Goal: Information Seeking & Learning: Find specific fact

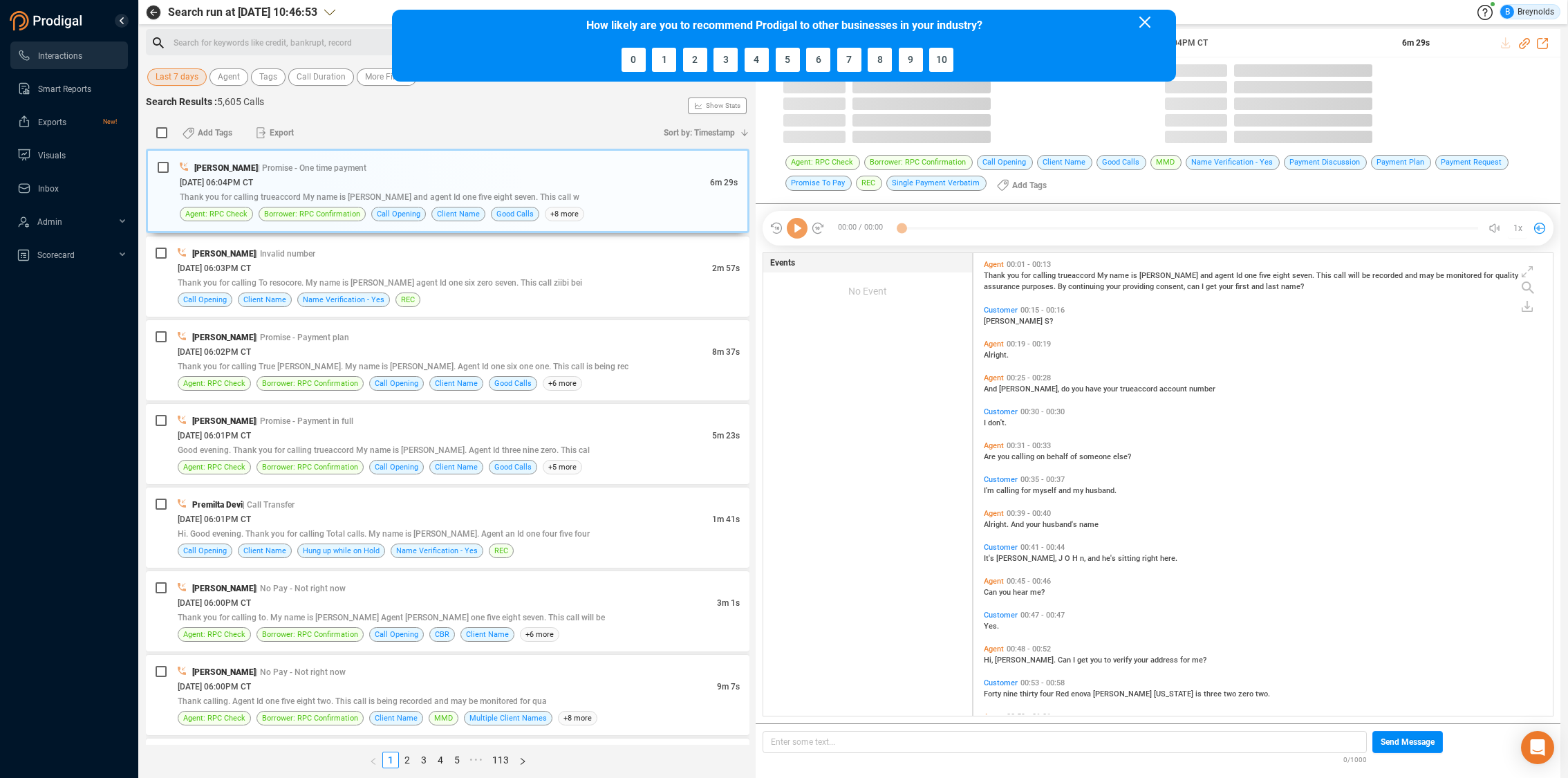
scroll to position [462, 571]
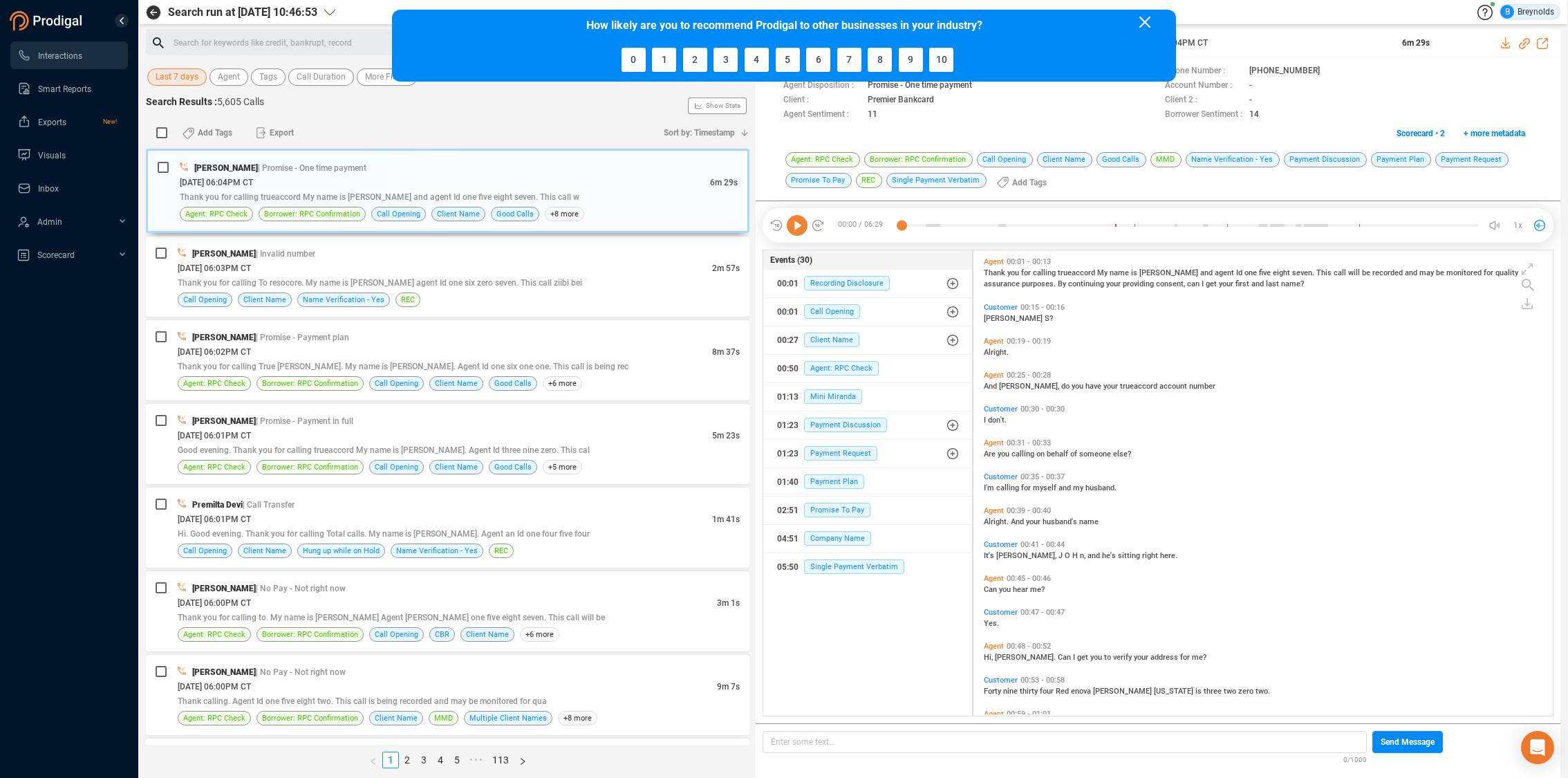
click at [1146, 20] on icon at bounding box center [1145, 22] width 11 height 11
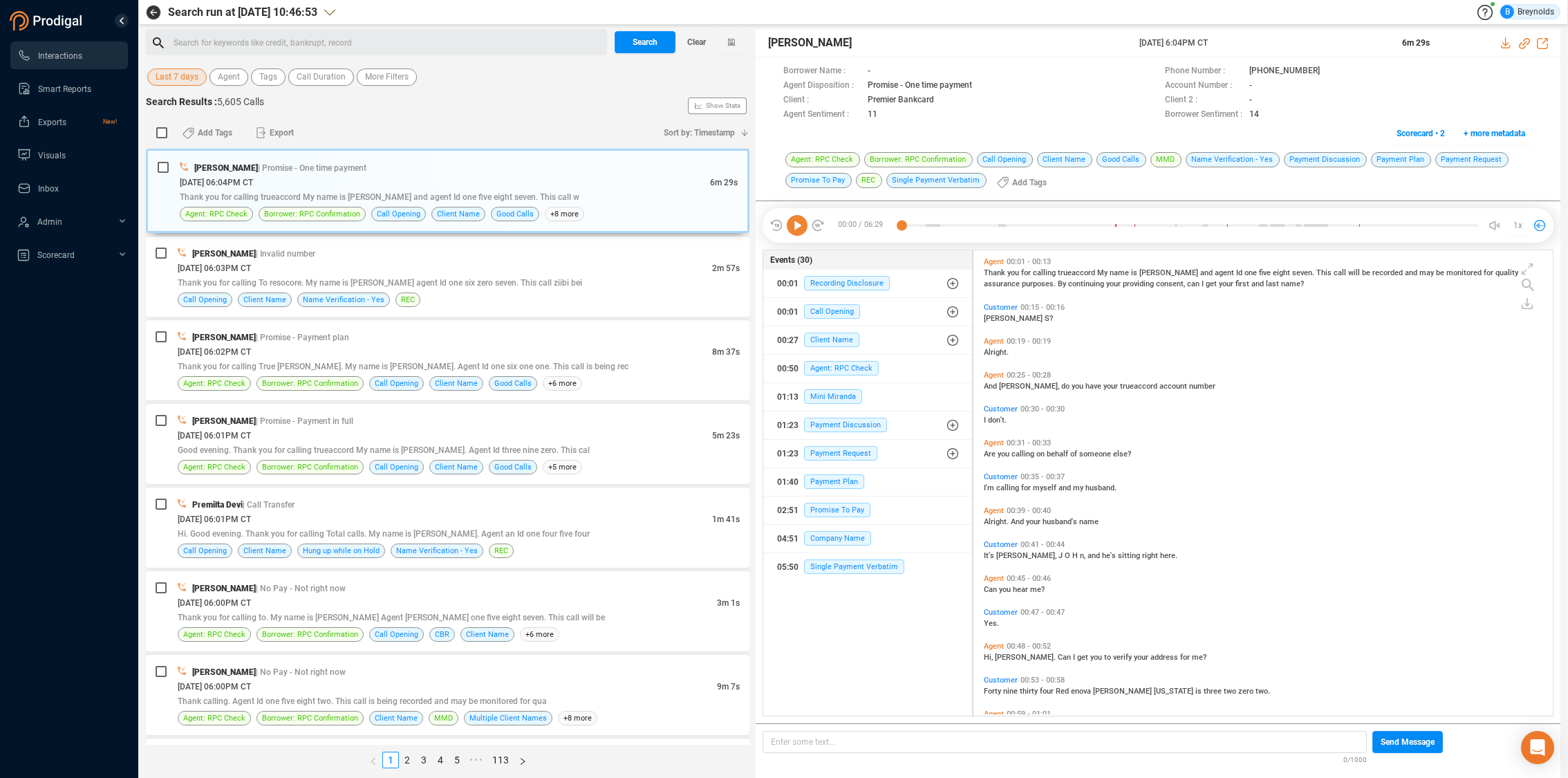
click at [182, 81] on span "Last 7 days" at bounding box center [177, 77] width 43 height 18
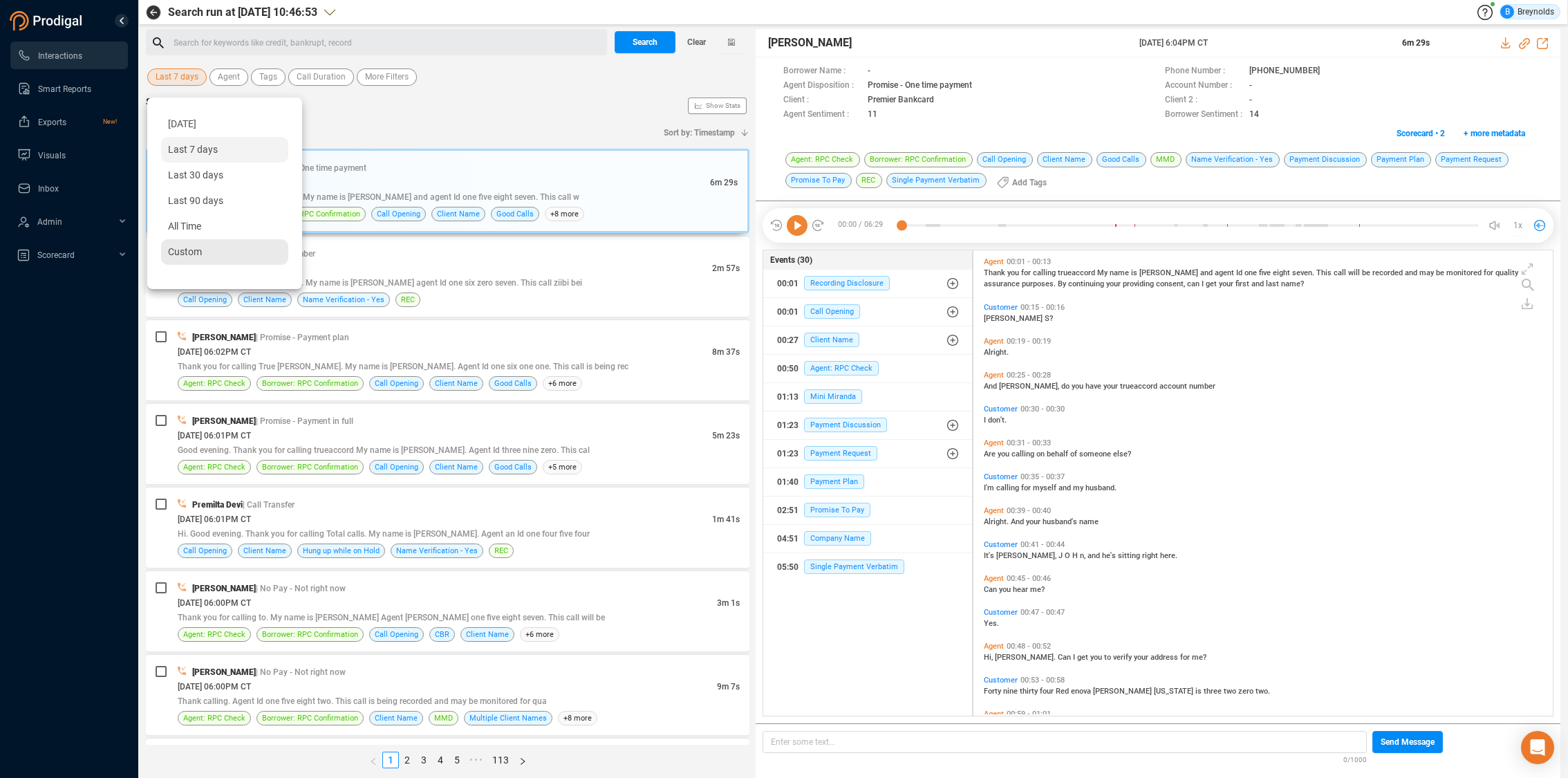
click at [186, 254] on span "Custom" at bounding box center [184, 252] width 34 height 11
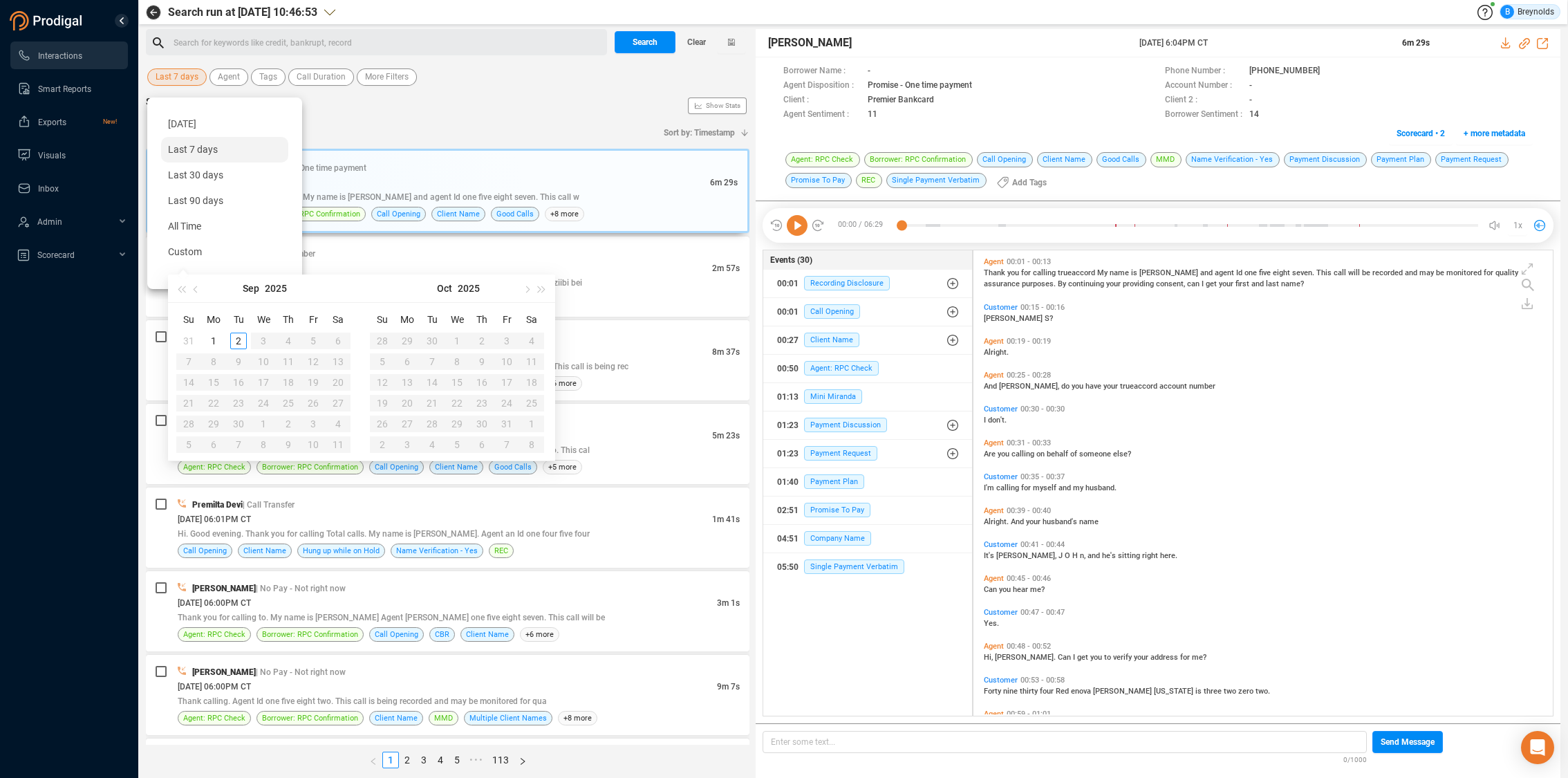
type input "[DATE]"
click at [194, 288] on span "button" at bounding box center [196, 288] width 6 height 6
type input "[DATE]"
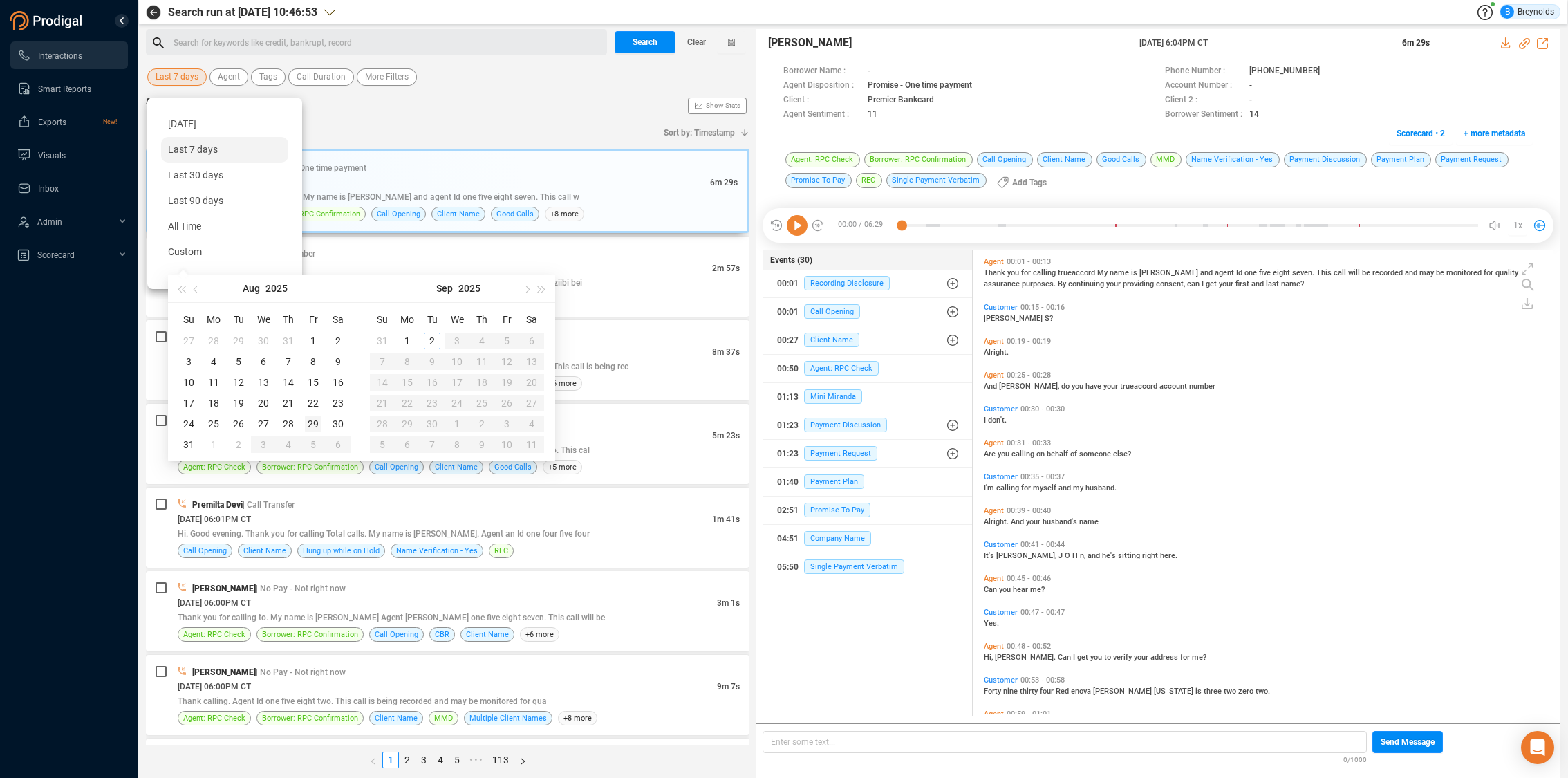
click at [321, 423] on td "29" at bounding box center [313, 423] width 25 height 20
click at [318, 424] on div "29" at bounding box center [313, 424] width 17 height 17
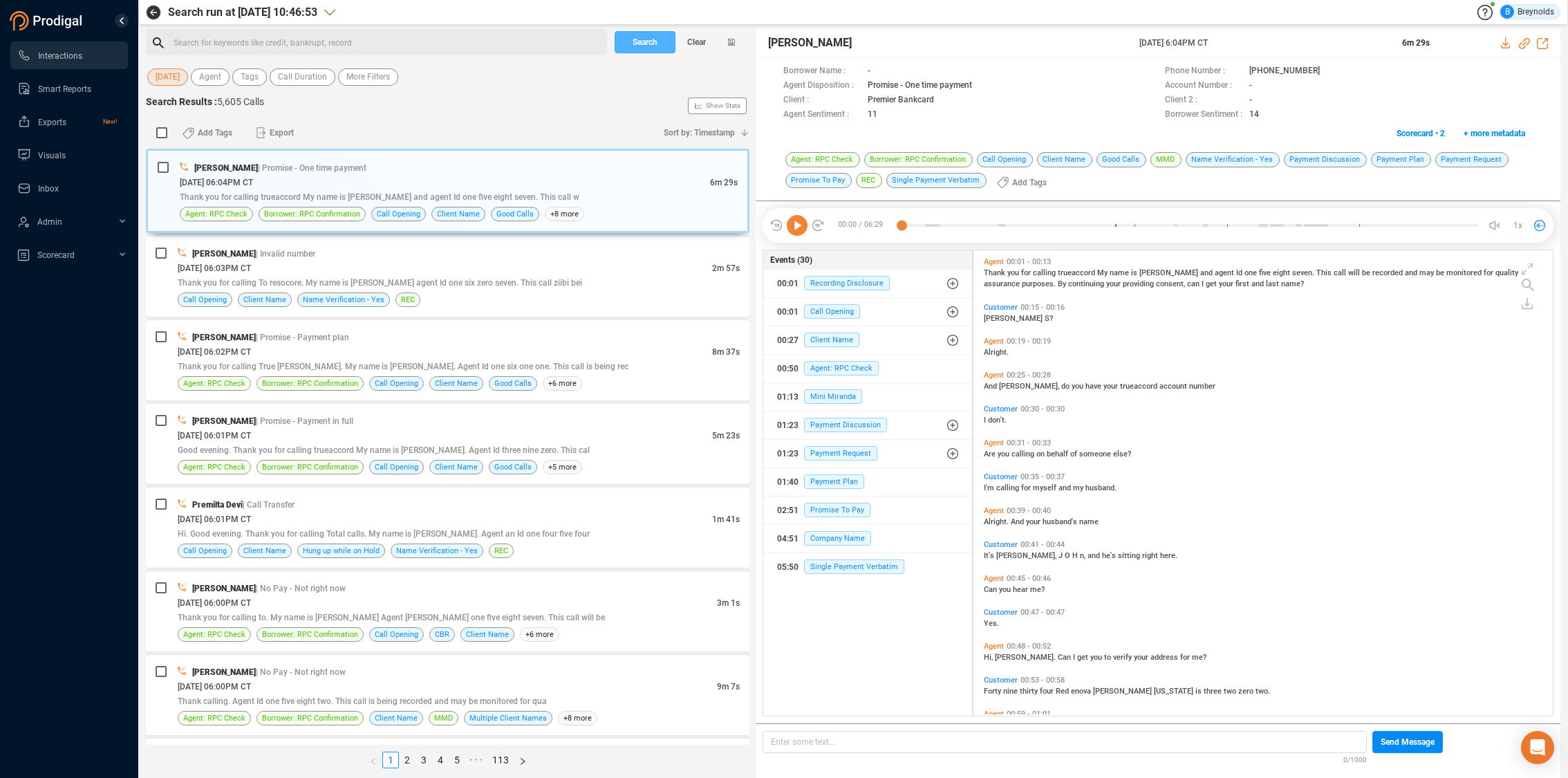
click at [625, 44] on button "Search" at bounding box center [645, 43] width 61 height 22
click at [322, 429] on div "[DATE] 06:01PM CT" at bounding box center [445, 435] width 534 height 15
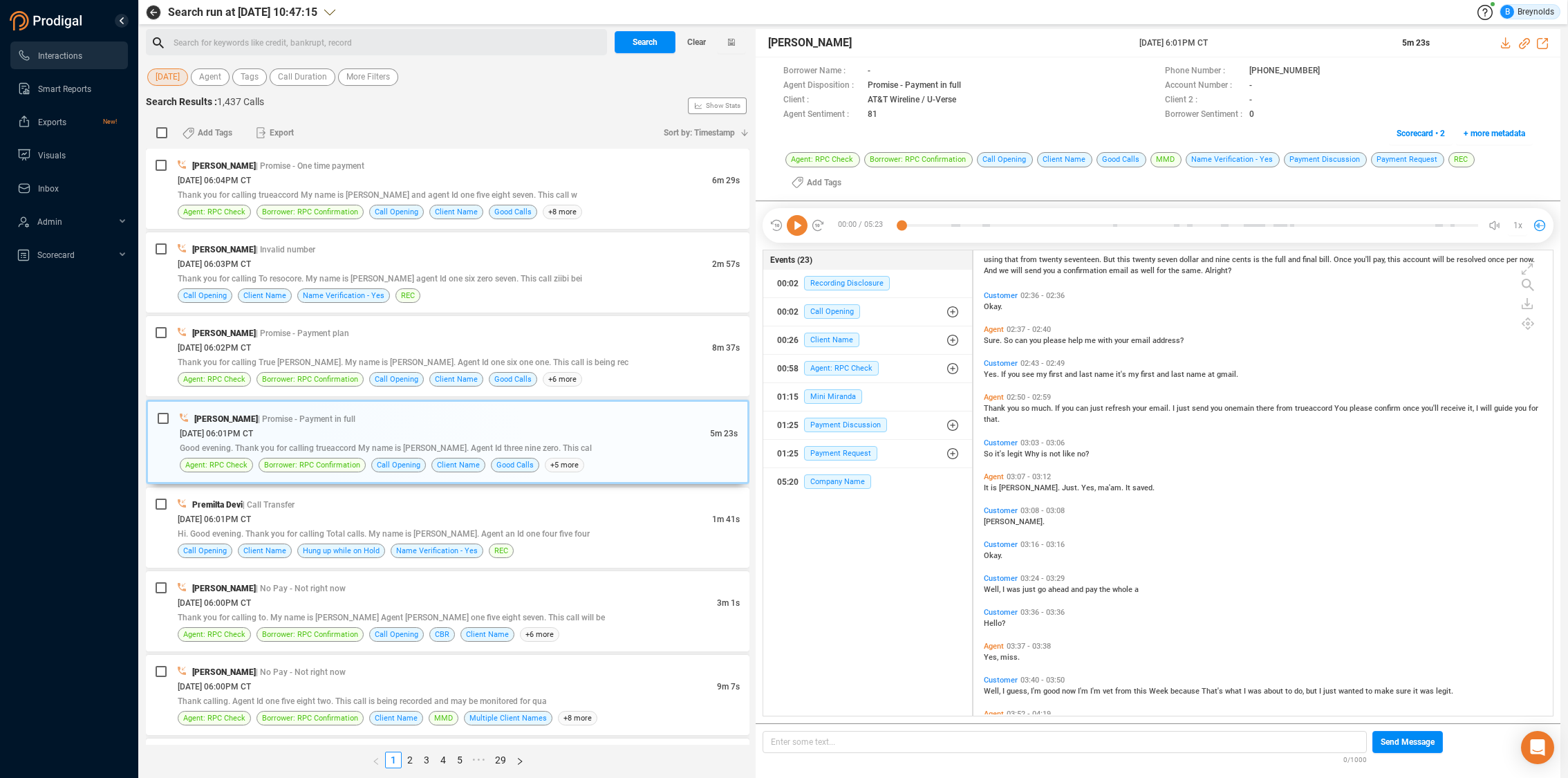
scroll to position [798, 0]
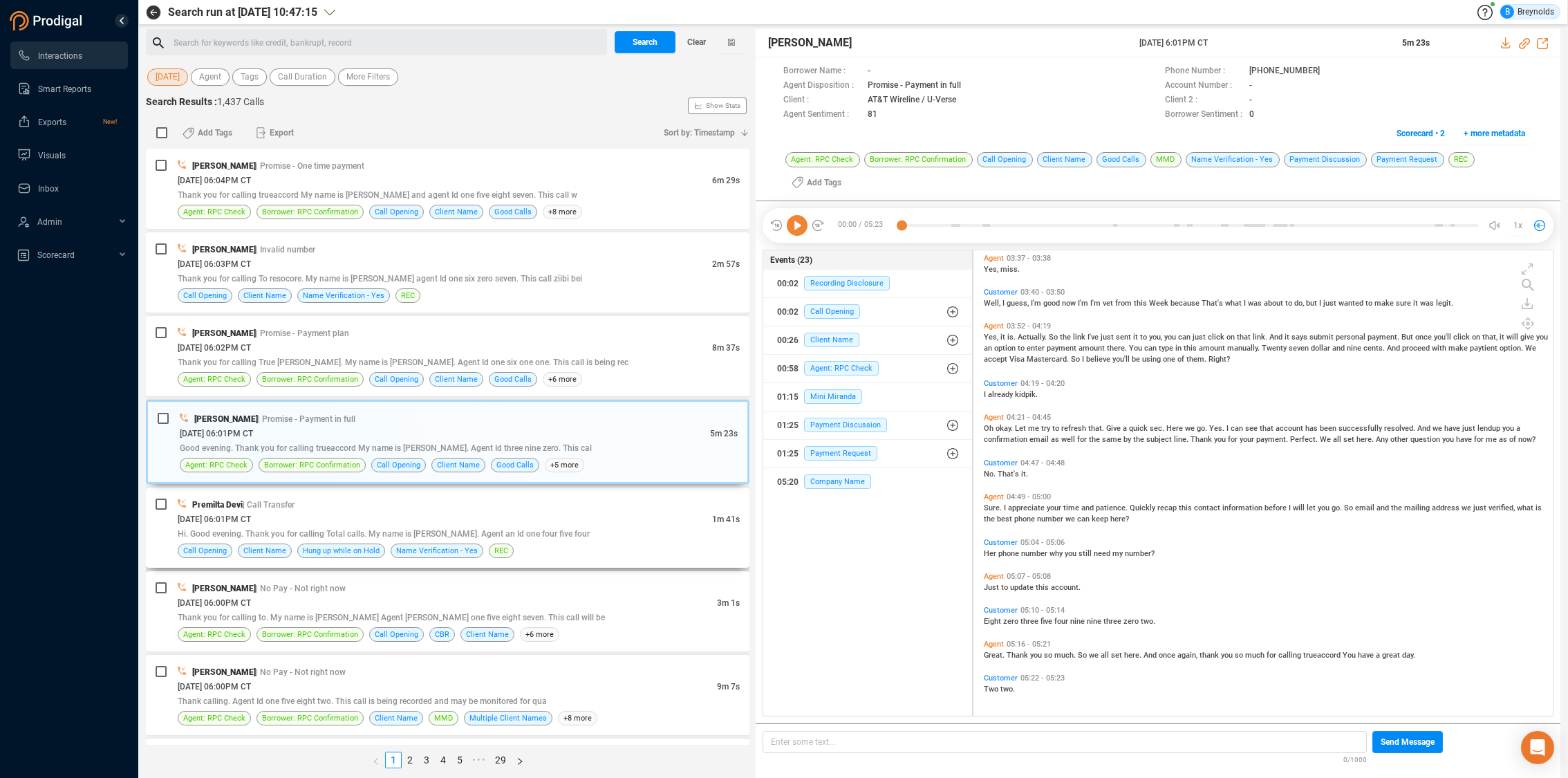
click at [442, 526] on div "Hi. Good evening. Thank you for calling Total calls. My name is [PERSON_NAME]. …" at bounding box center [458, 533] width 562 height 15
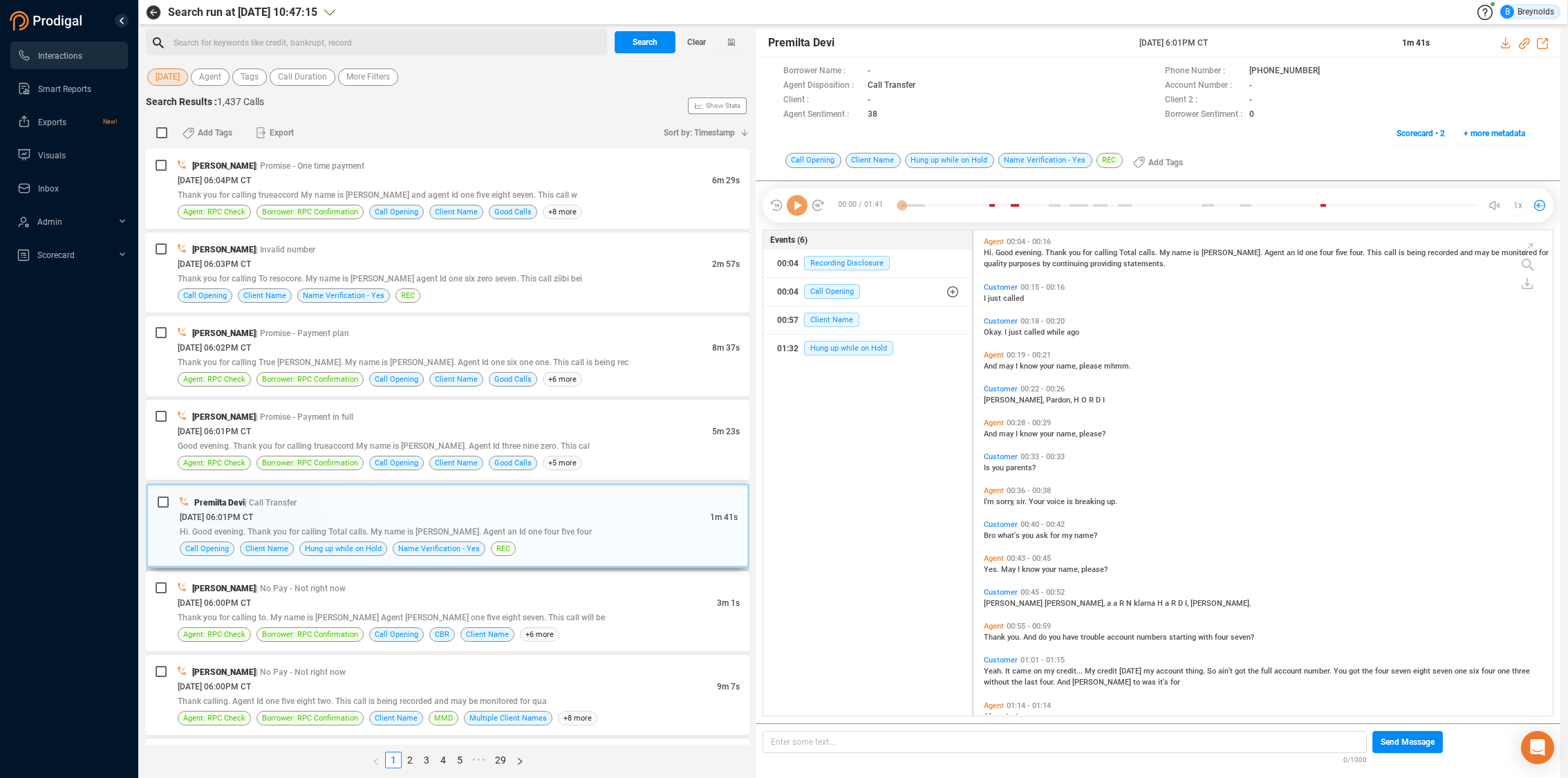
scroll to position [482, 571]
click at [1325, 69] on icon at bounding box center [1331, 72] width 11 height 11
click at [1002, 286] on span "Customer" at bounding box center [1000, 287] width 34 height 9
click at [797, 204] on icon at bounding box center [797, 205] width 20 height 20
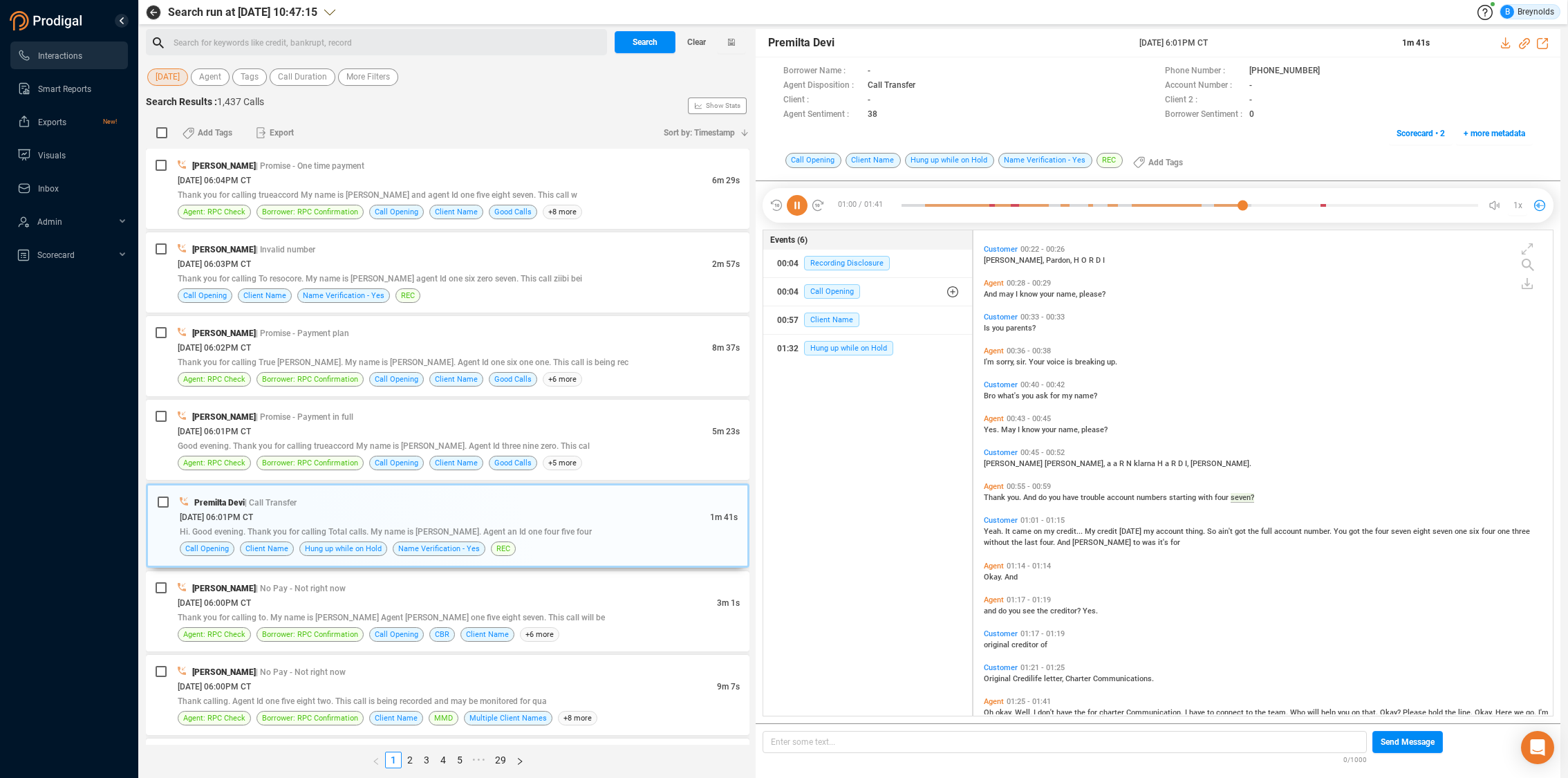
scroll to position [175, 0]
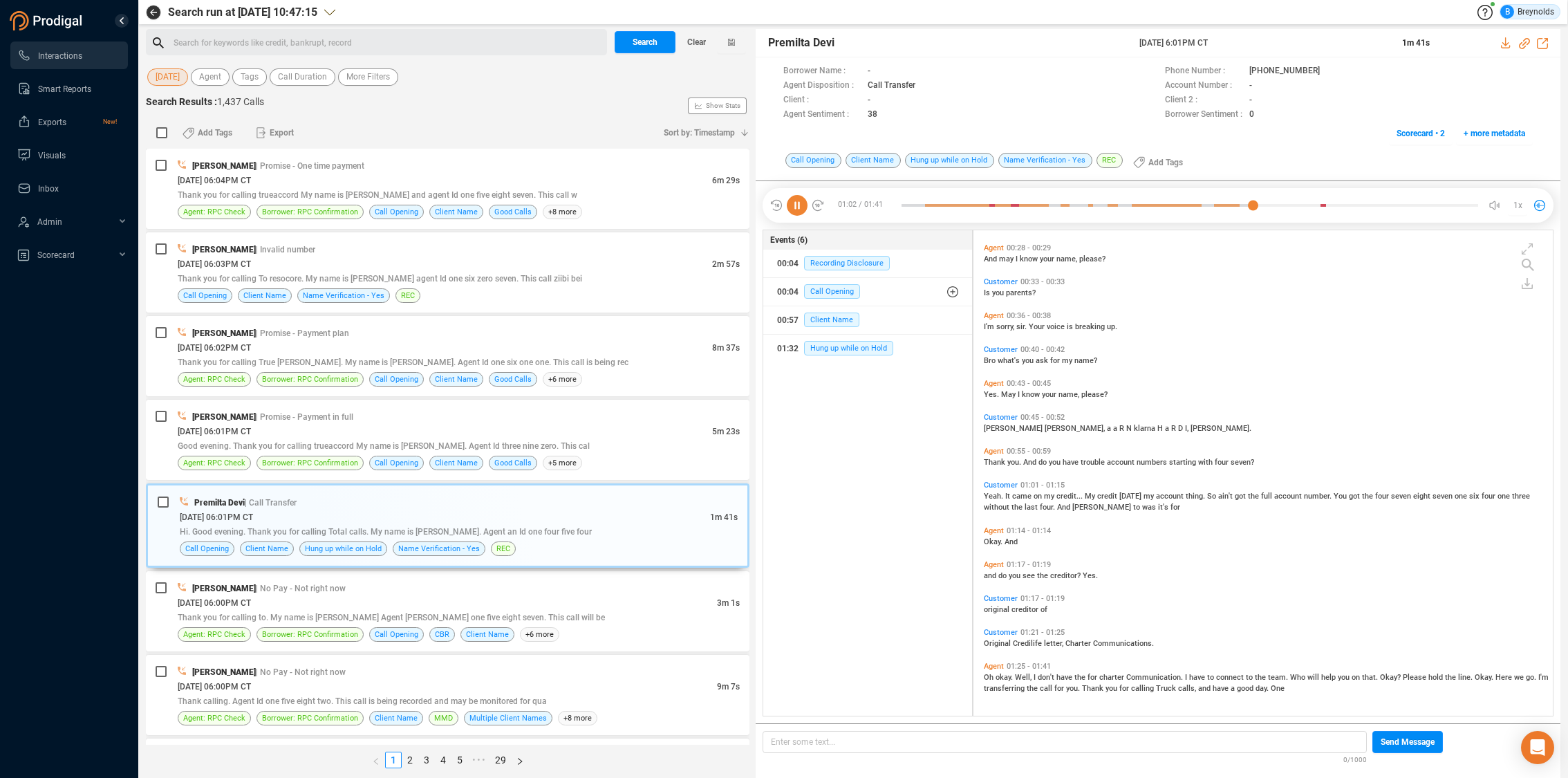
click at [798, 204] on icon at bounding box center [797, 205] width 20 height 20
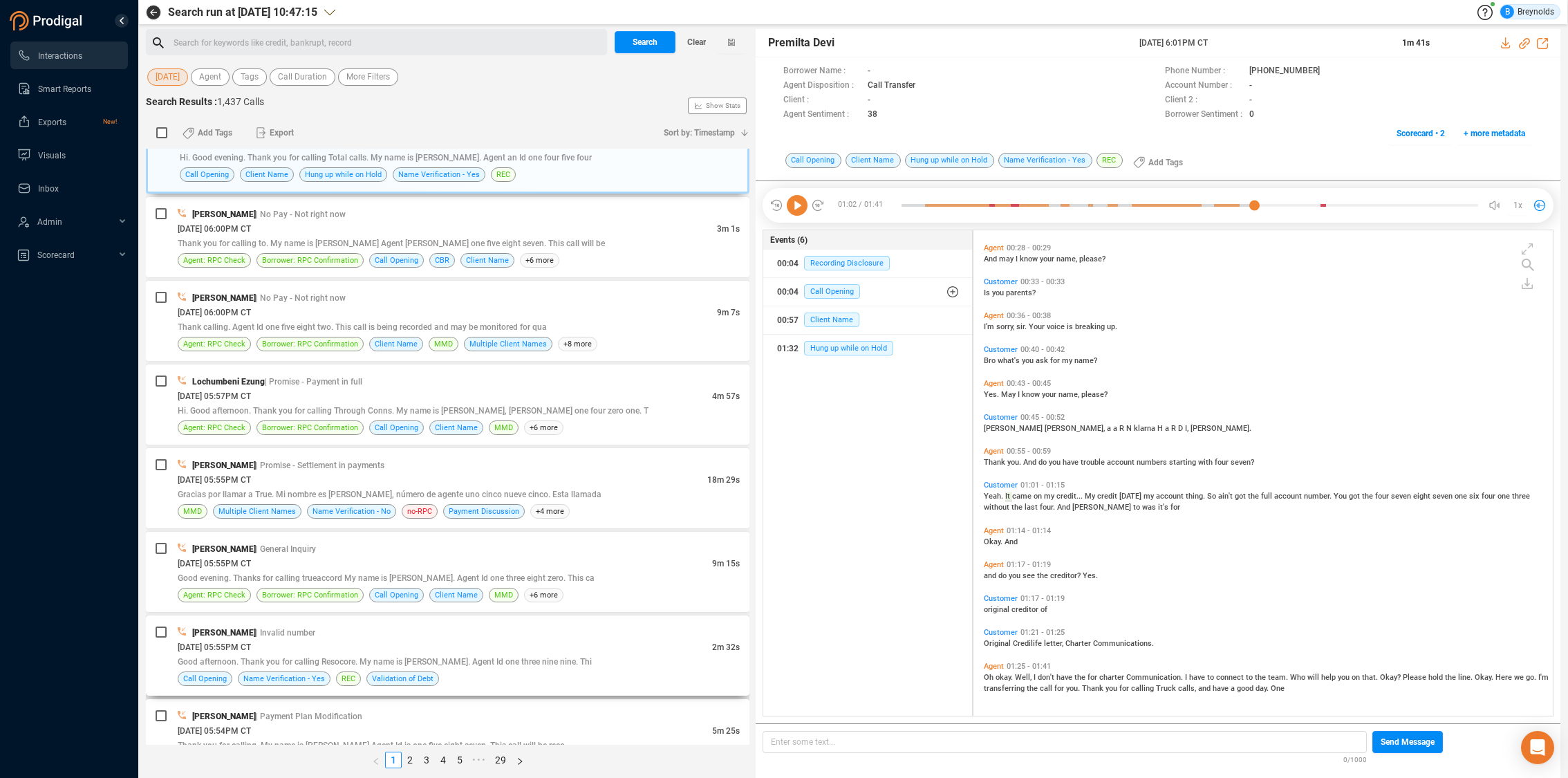
scroll to position [377, 0]
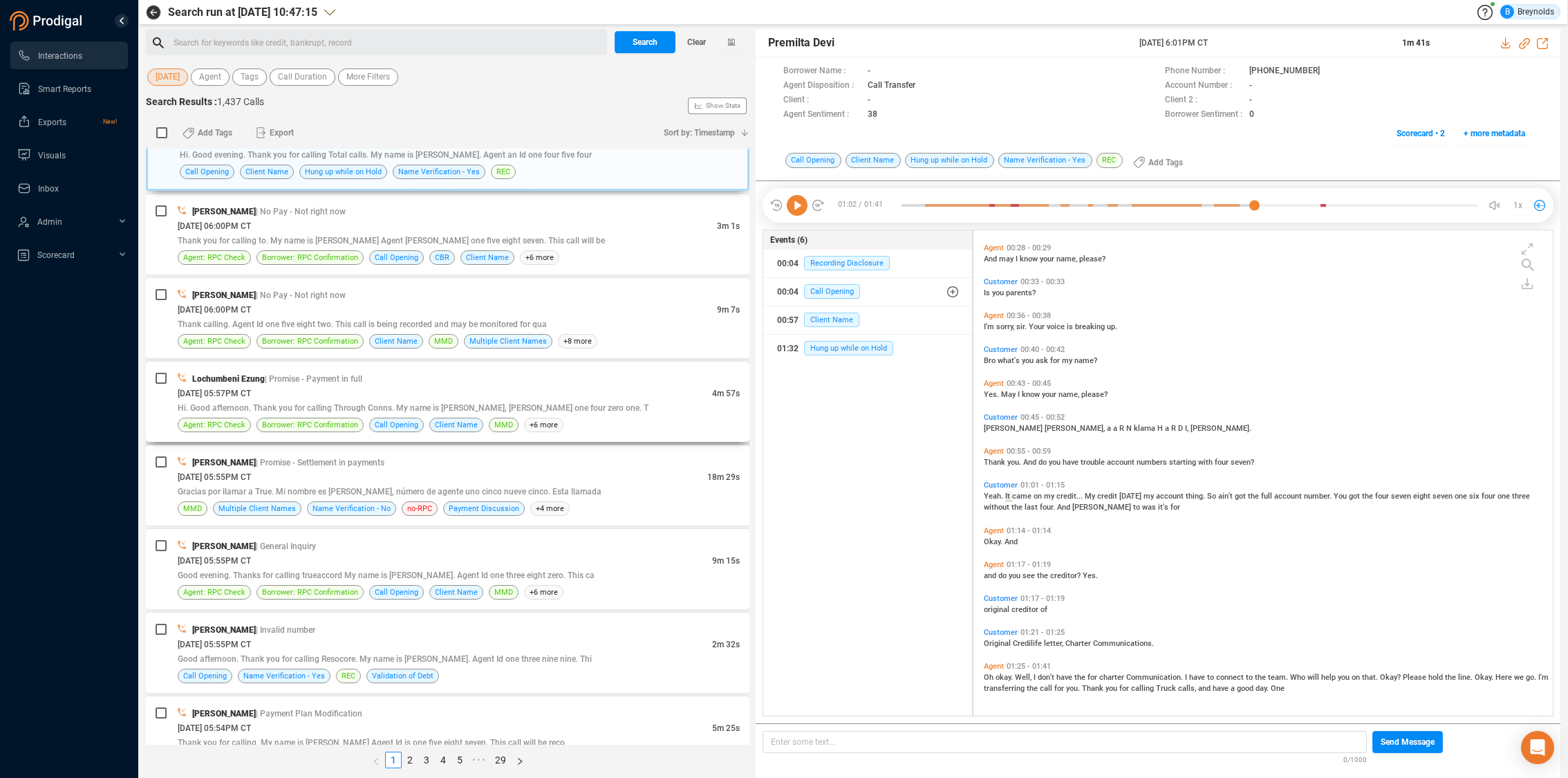
click at [318, 396] on div "[DATE] 05:57PM CT" at bounding box center [445, 393] width 534 height 15
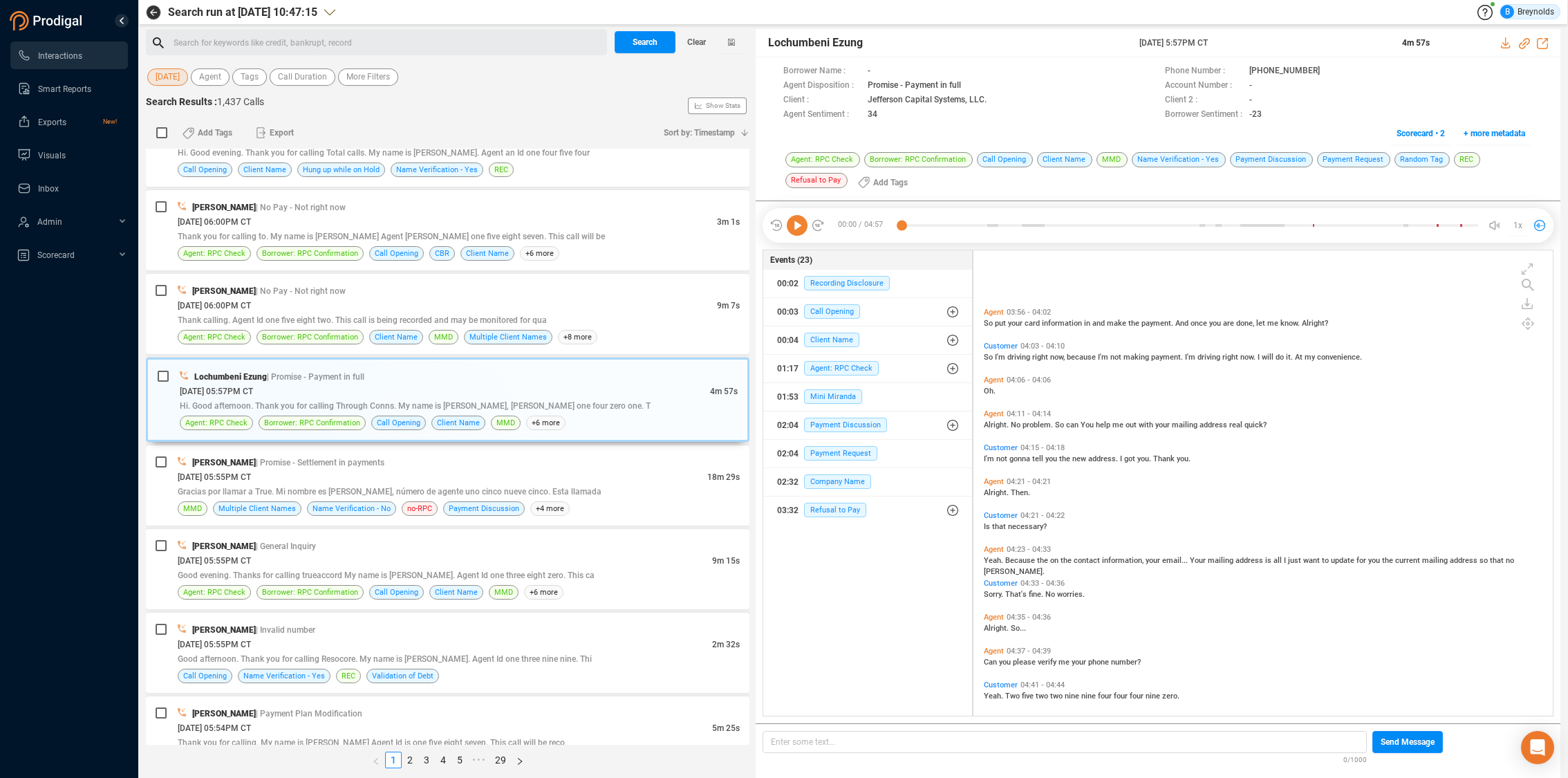
scroll to position [965, 0]
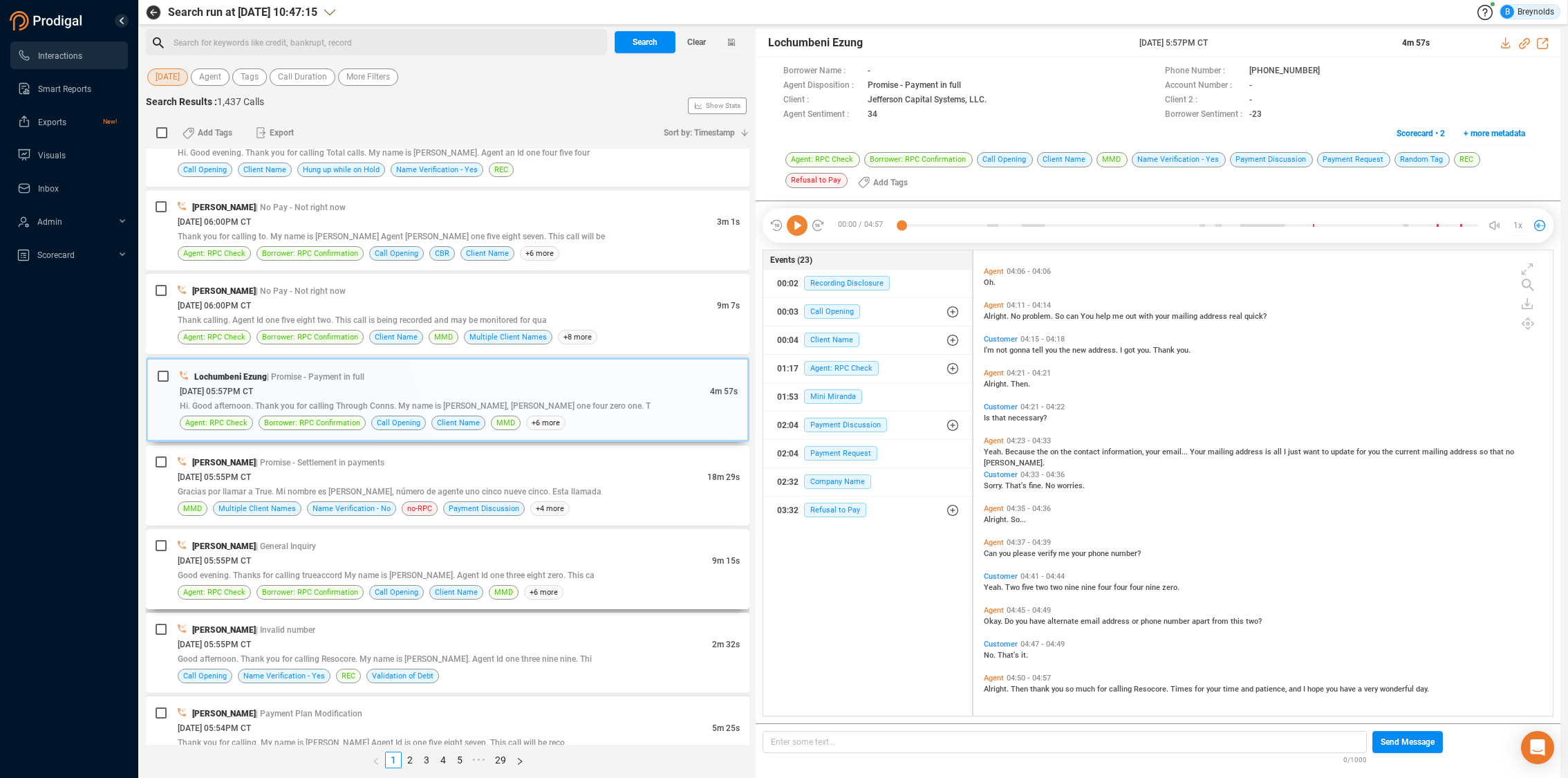
click at [372, 546] on div "[PERSON_NAME] | General Inquiry" at bounding box center [458, 546] width 562 height 15
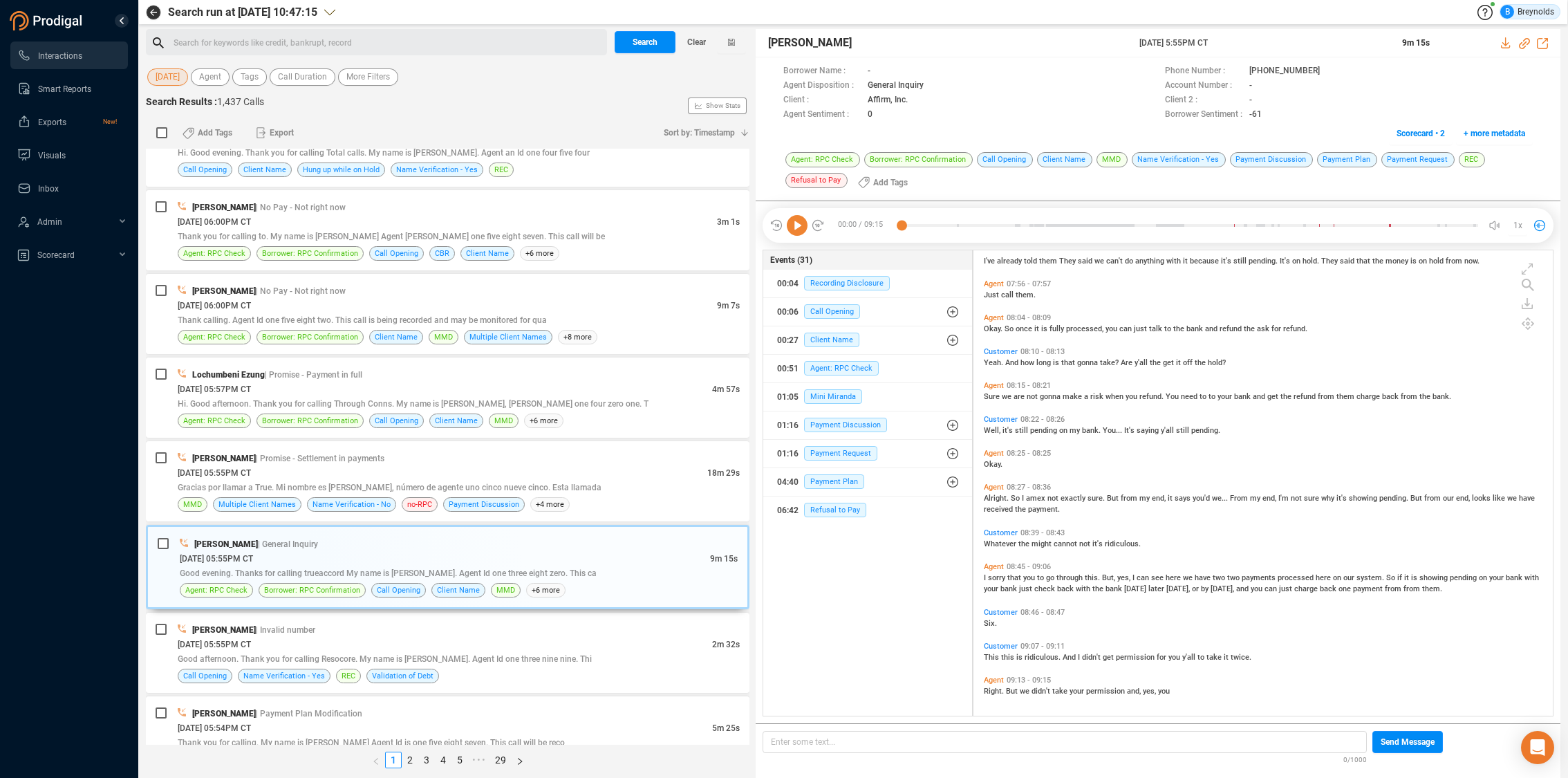
scroll to position [1455, 0]
click at [533, 636] on div "[DATE] 05:55PM CT" at bounding box center [445, 644] width 534 height 15
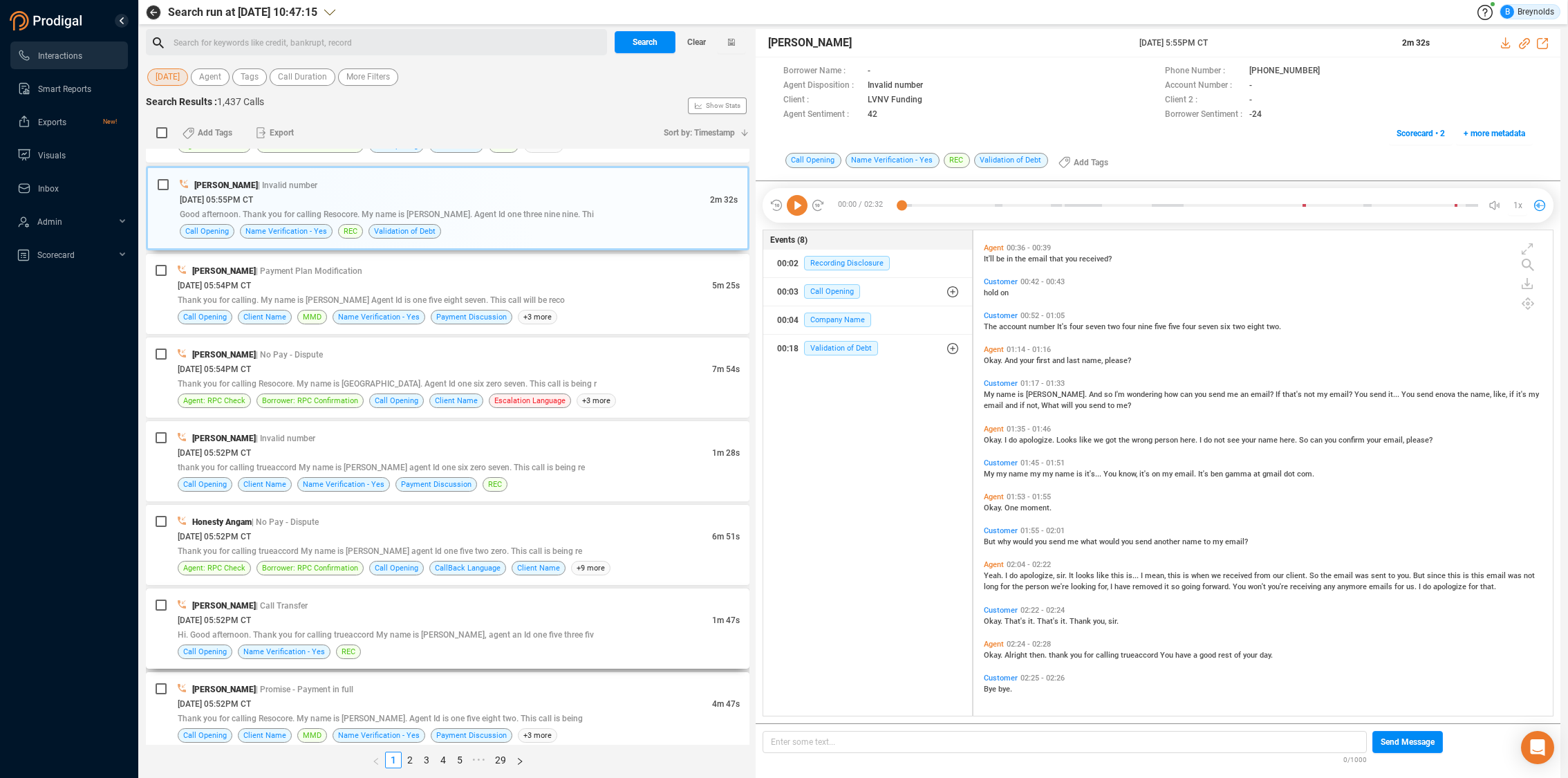
scroll to position [822, 0]
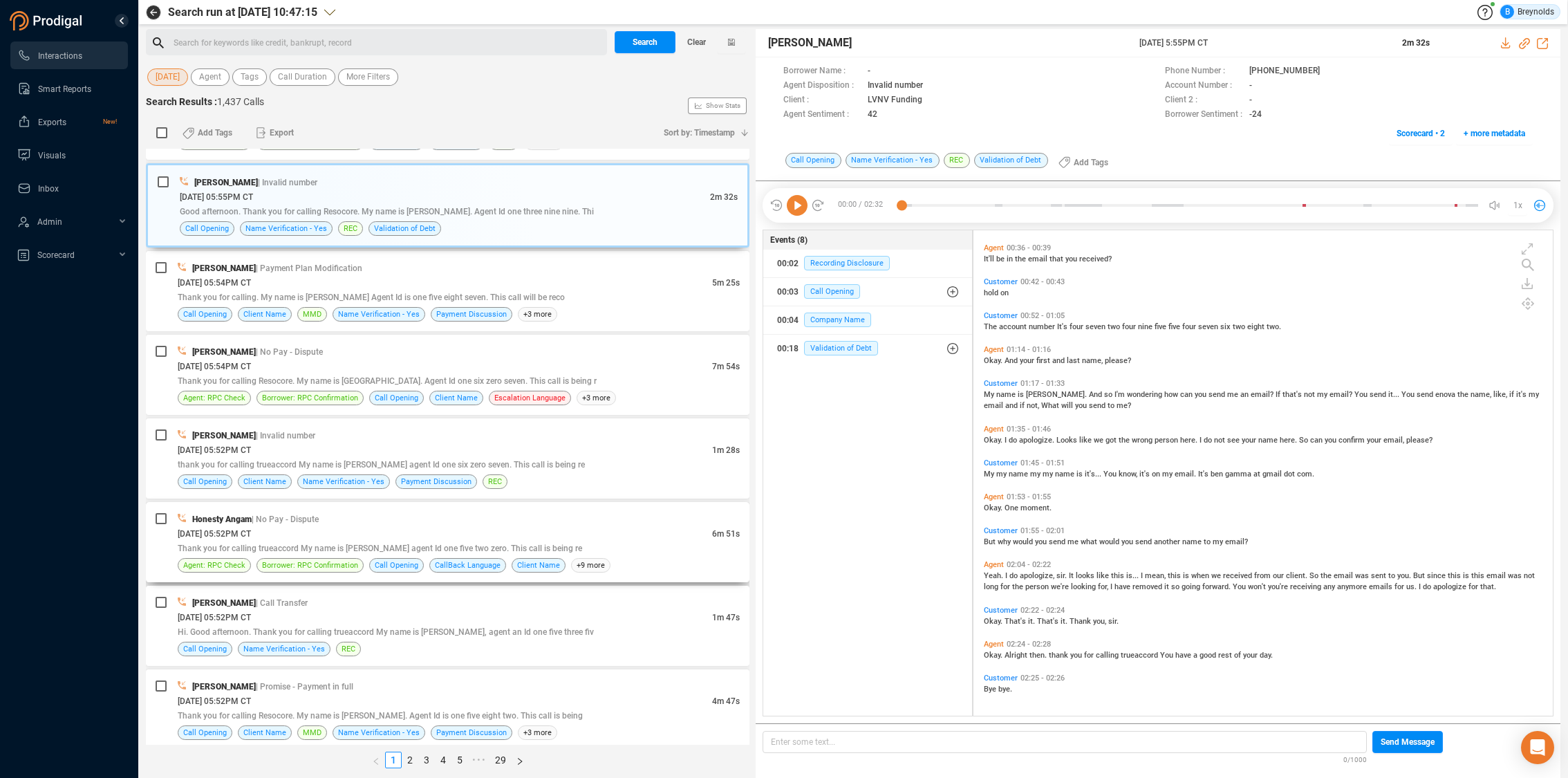
click at [342, 527] on div "[DATE] 05:52PM CT" at bounding box center [445, 533] width 534 height 15
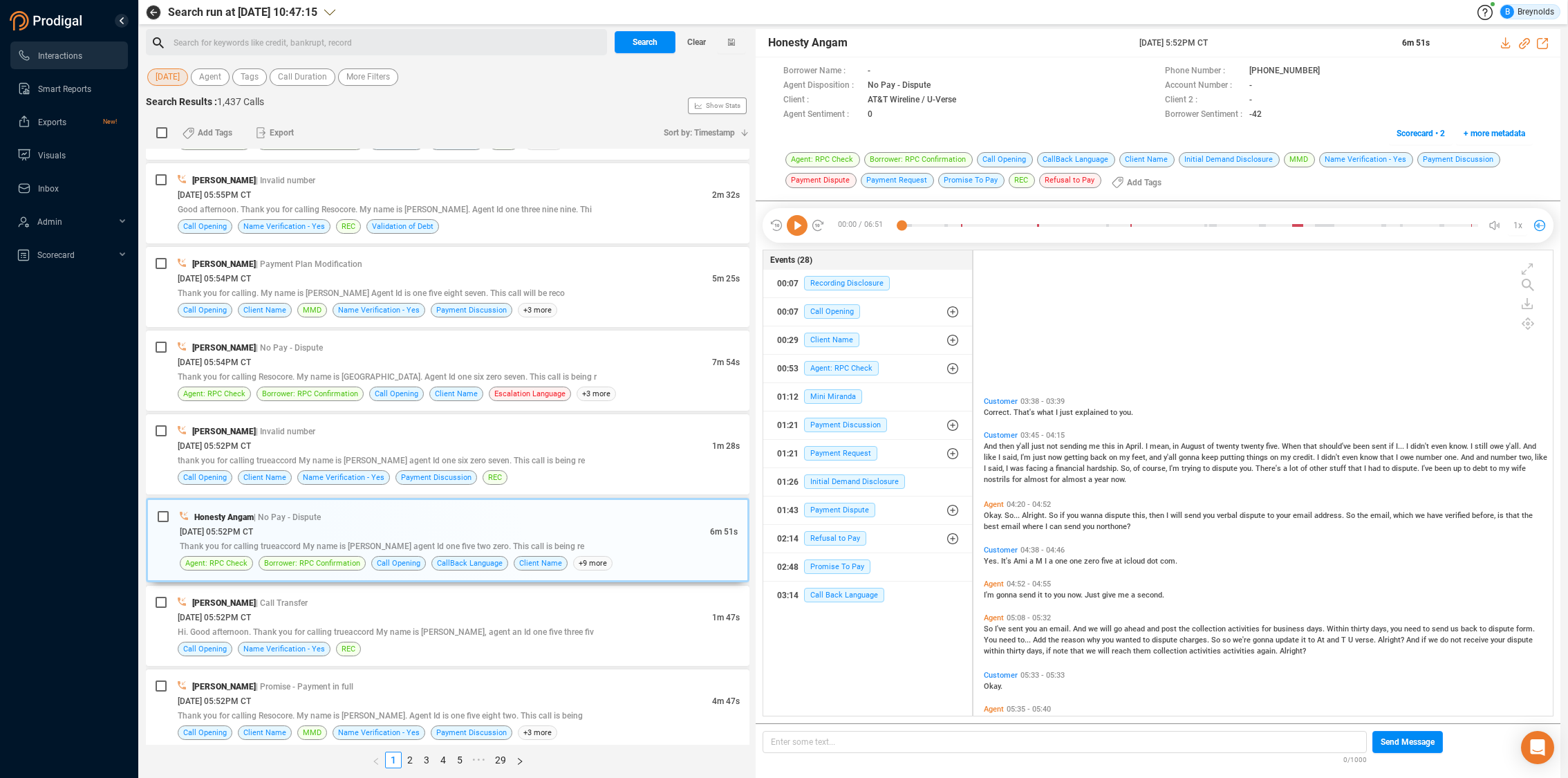
scroll to position [869, 0]
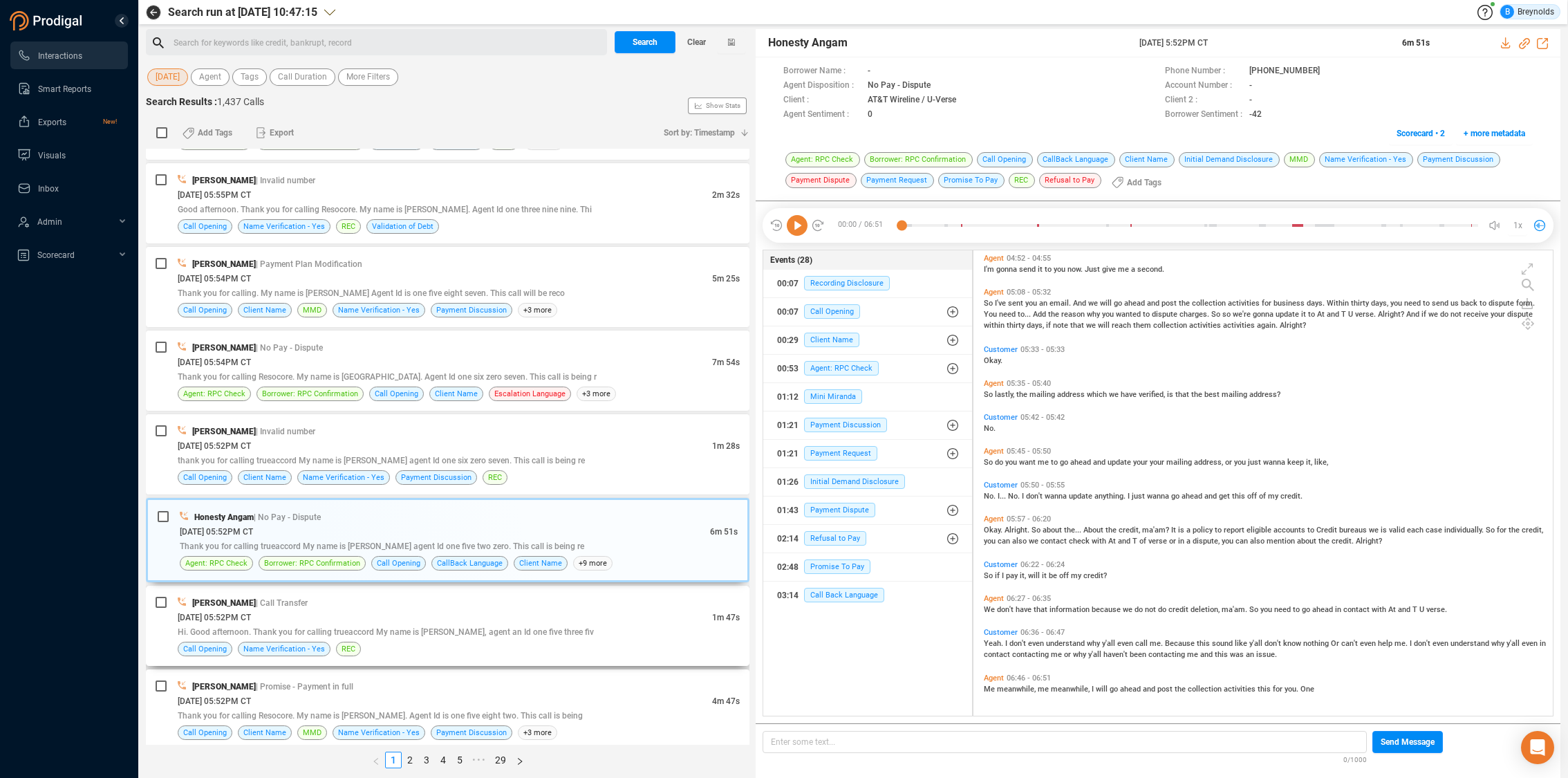
click at [459, 621] on div "[DATE] 05:52PM CT" at bounding box center [445, 617] width 534 height 15
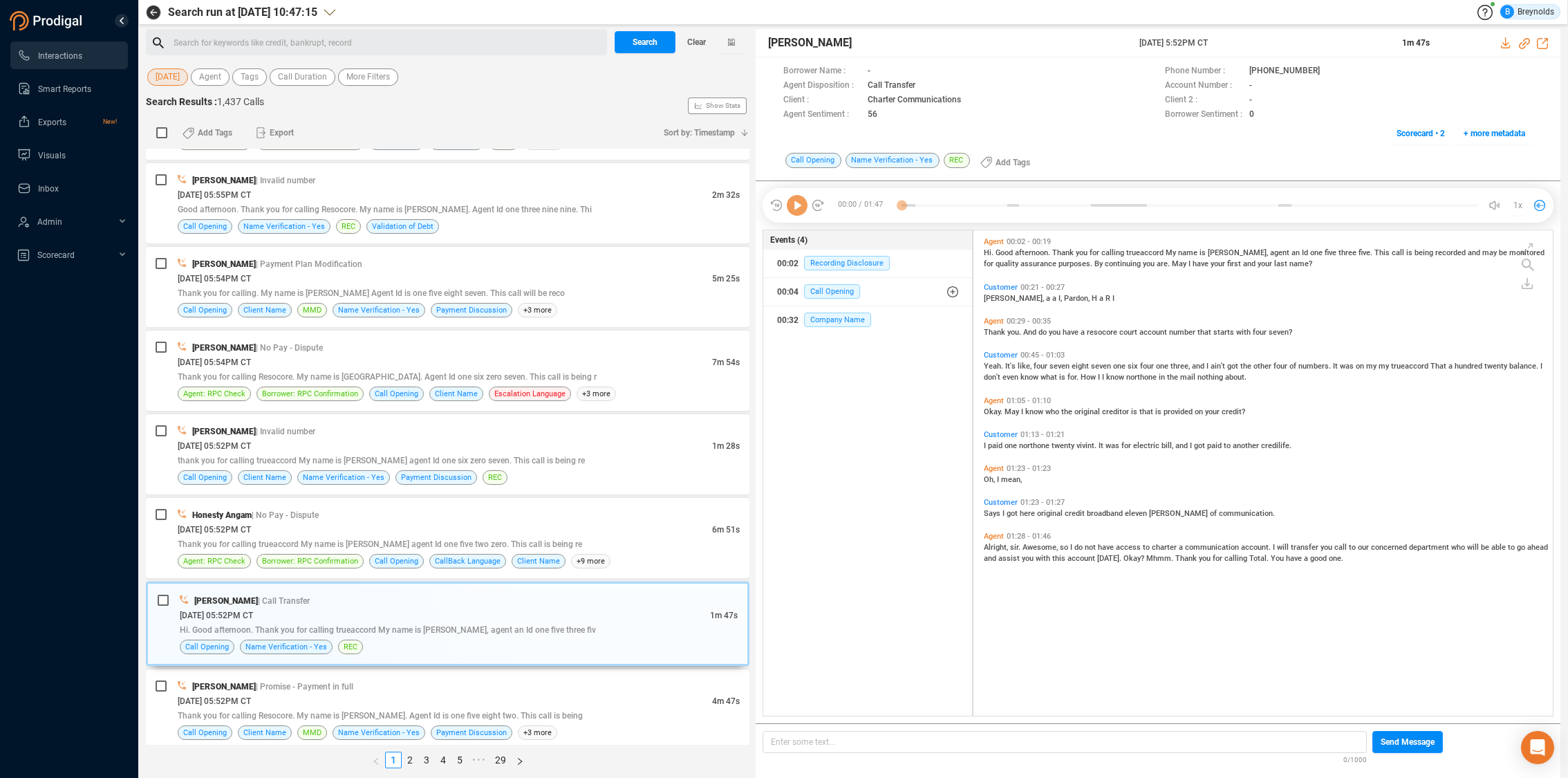
scroll to position [482, 571]
click at [996, 500] on span "Customer" at bounding box center [1000, 502] width 34 height 9
click at [799, 207] on icon at bounding box center [797, 205] width 20 height 20
click at [1325, 69] on icon at bounding box center [1331, 72] width 11 height 11
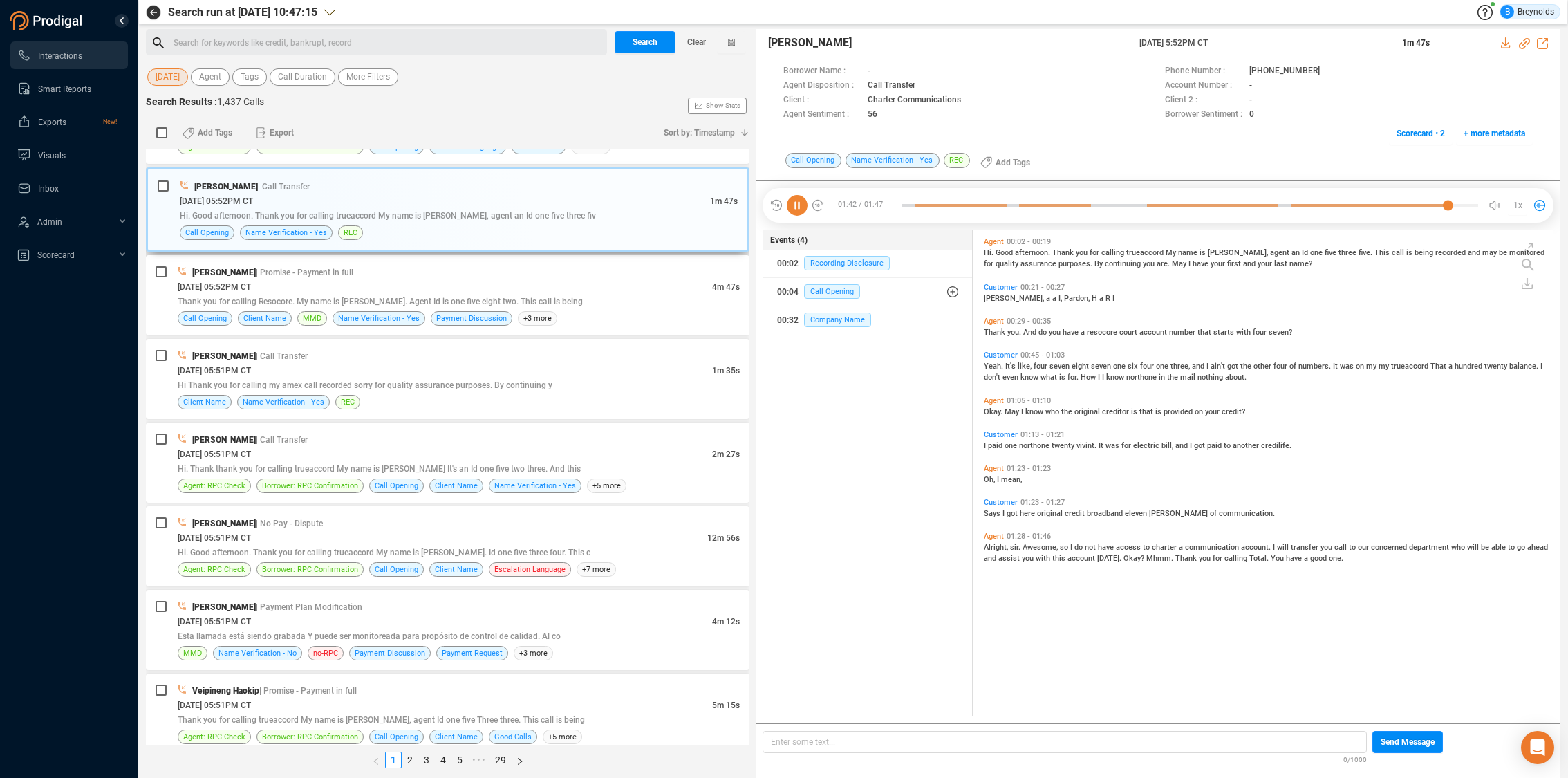
scroll to position [1242, 0]
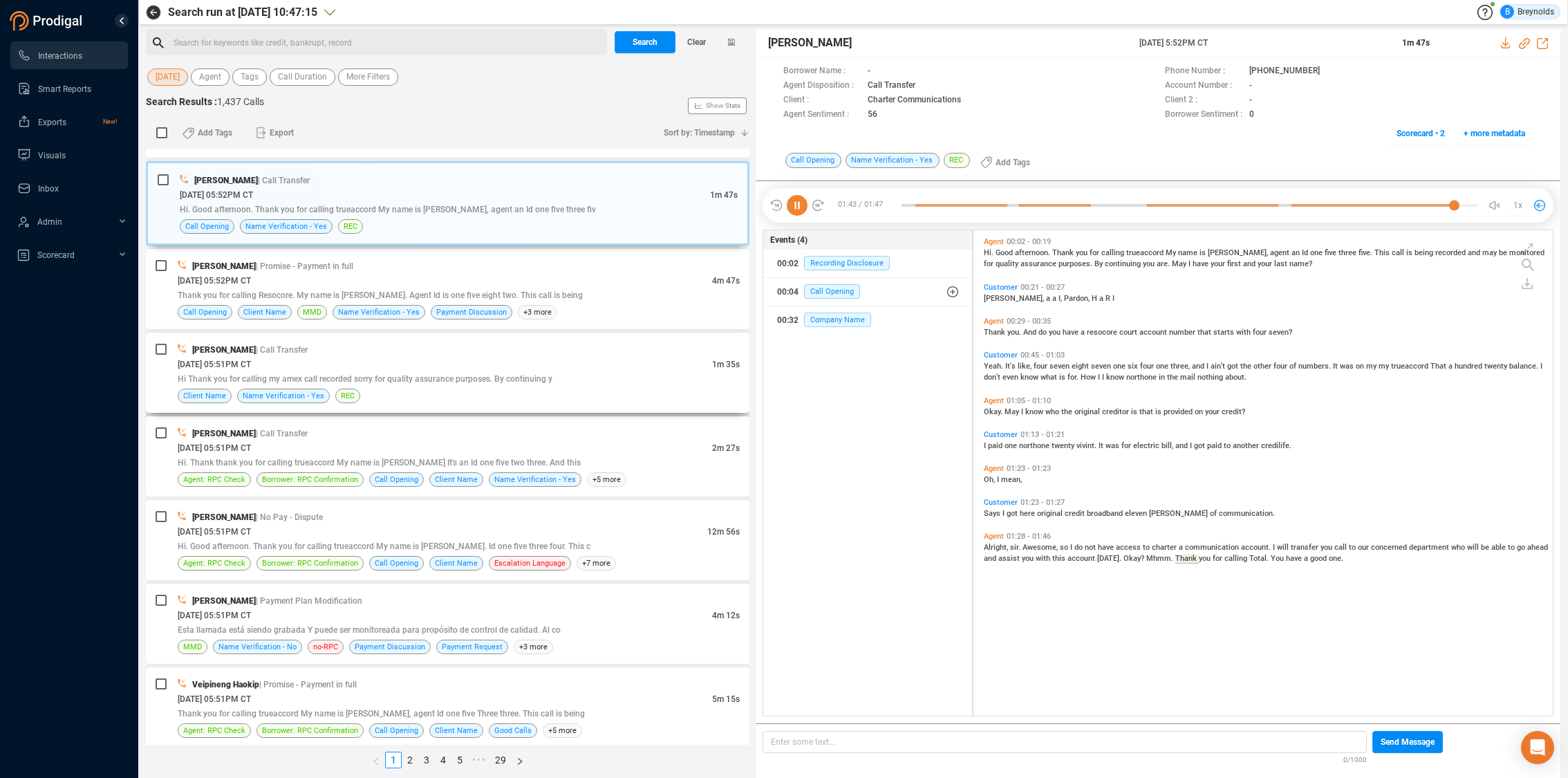
click at [308, 357] on div "[DATE] 05:51PM CT" at bounding box center [445, 364] width 534 height 15
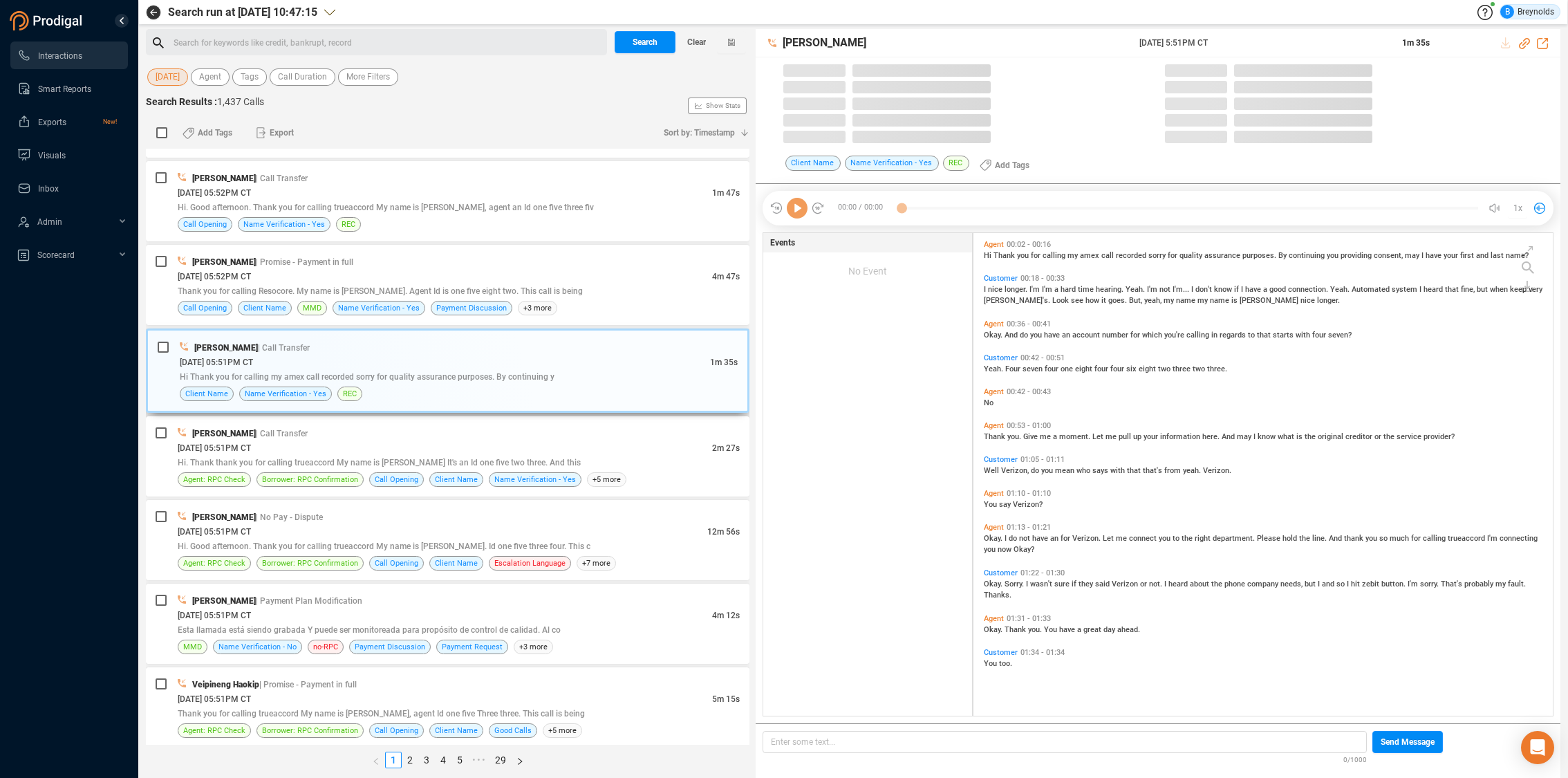
scroll to position [482, 571]
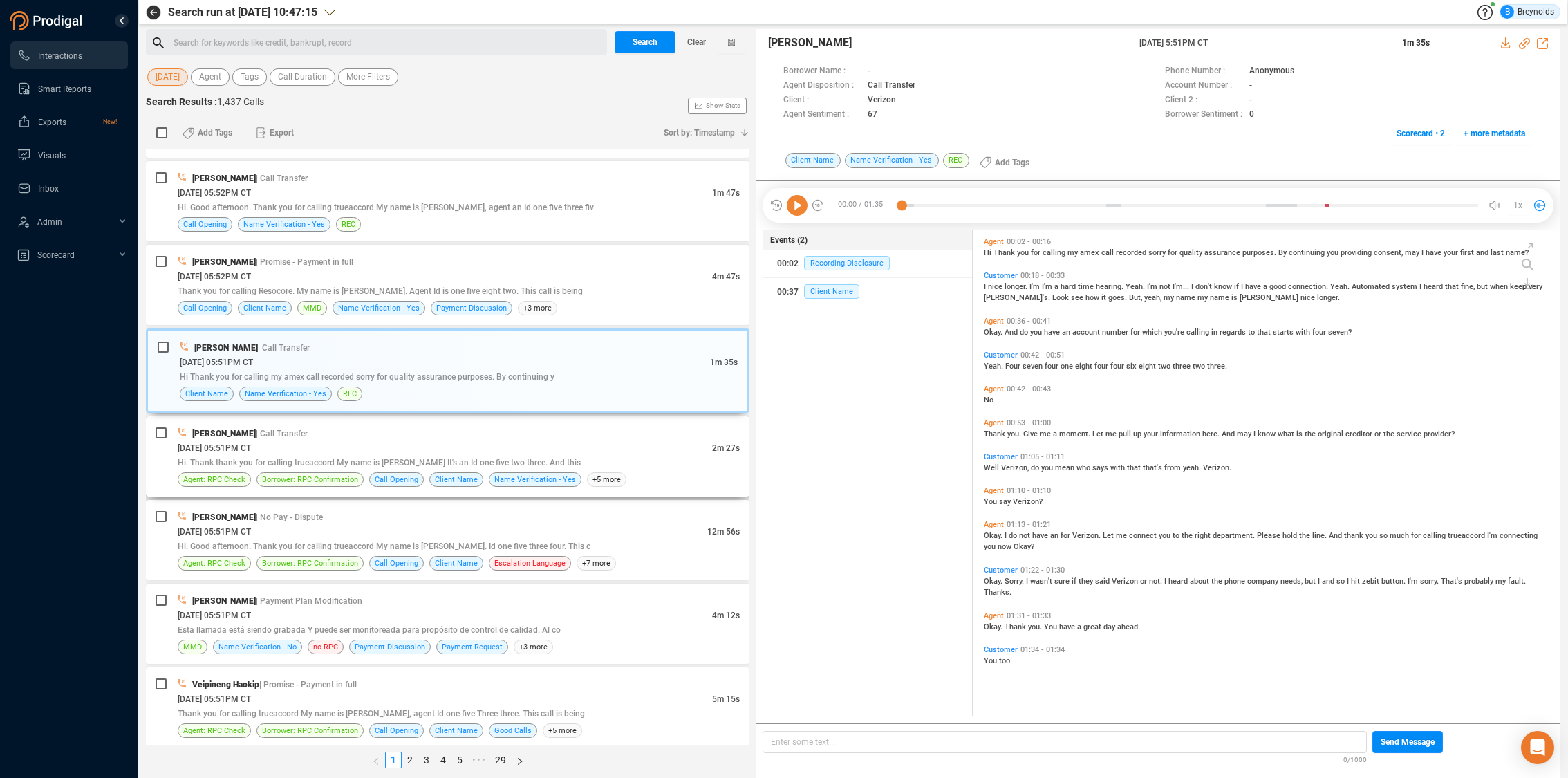
click at [394, 446] on div "[DATE] 05:51PM CT" at bounding box center [445, 447] width 534 height 15
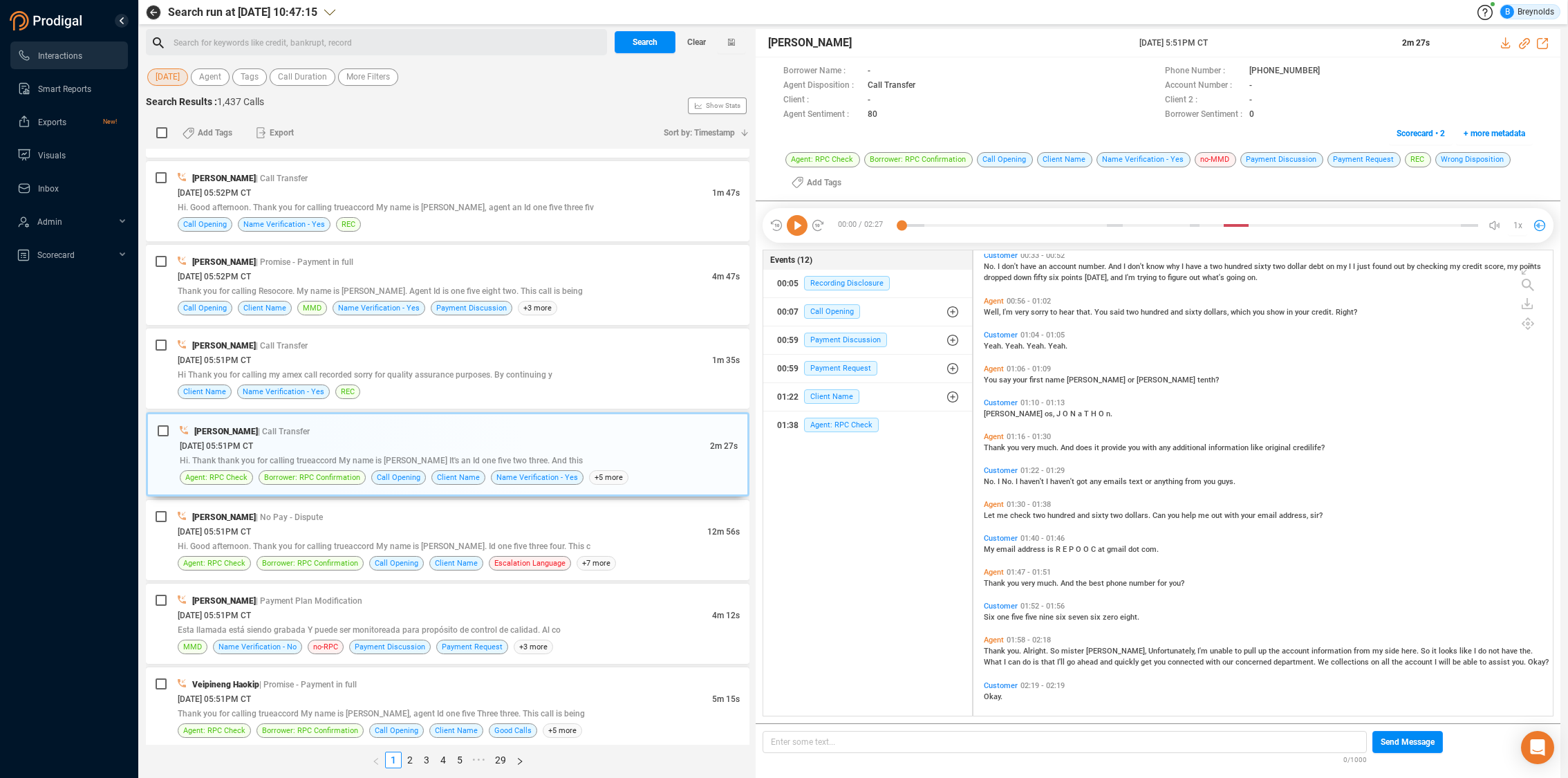
scroll to position [161, 0]
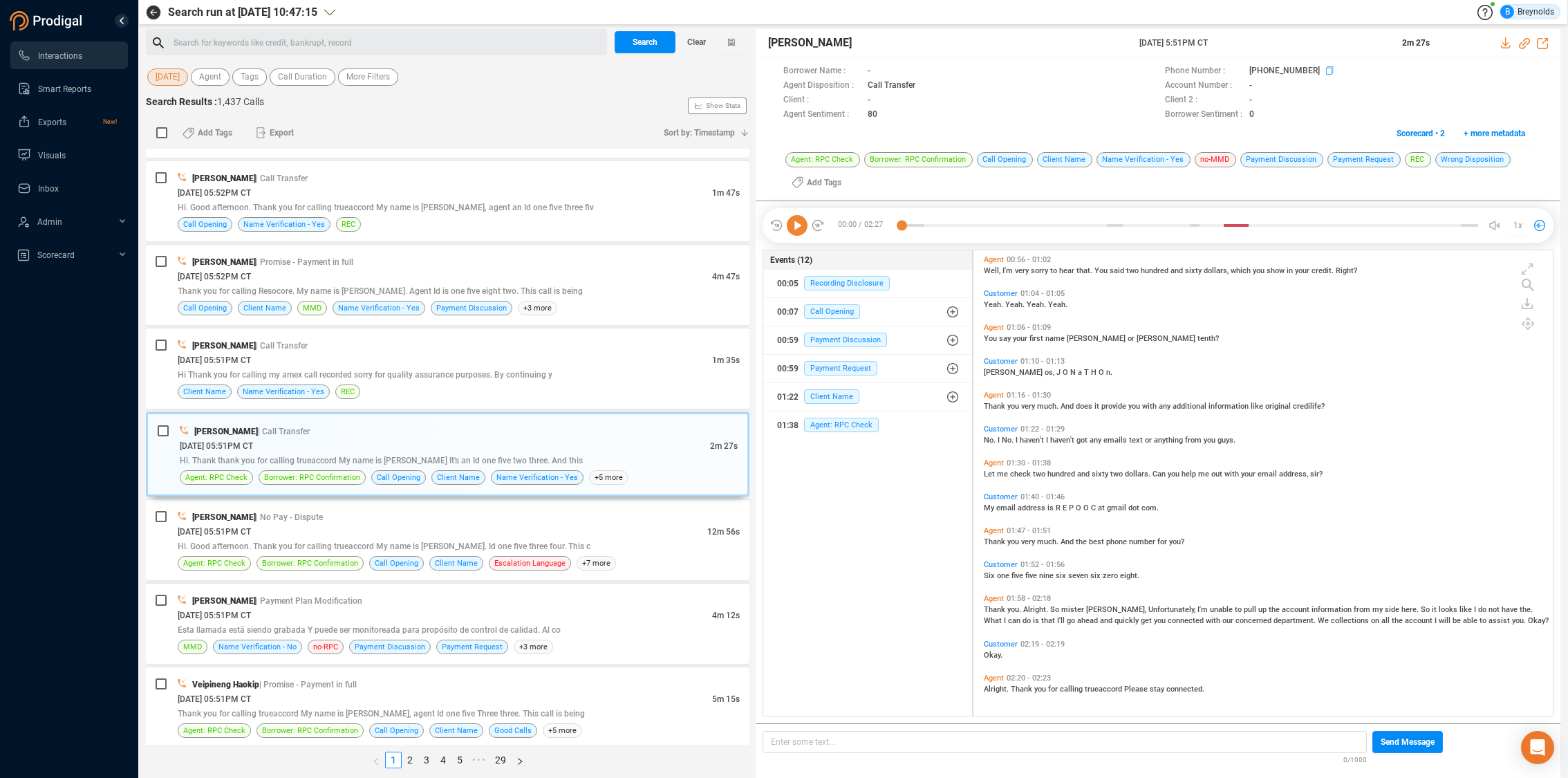
click at [1325, 69] on icon at bounding box center [1331, 72] width 11 height 11
drag, startPoint x: 797, startPoint y: 220, endPoint x: 810, endPoint y: 214, distance: 14.3
click at [797, 220] on icon at bounding box center [797, 225] width 20 height 20
click at [799, 227] on icon at bounding box center [797, 225] width 20 height 20
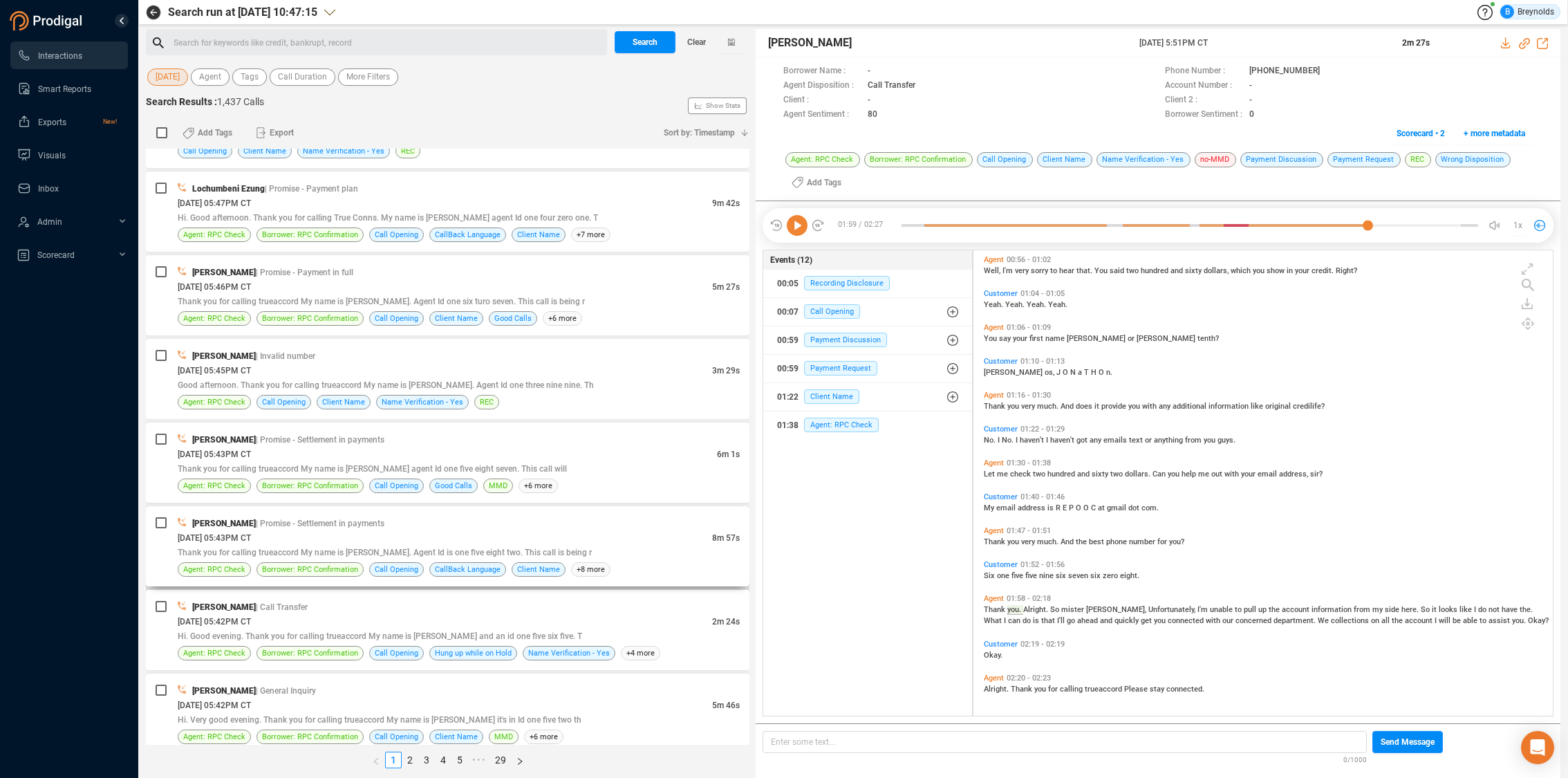
scroll to position [2566, 0]
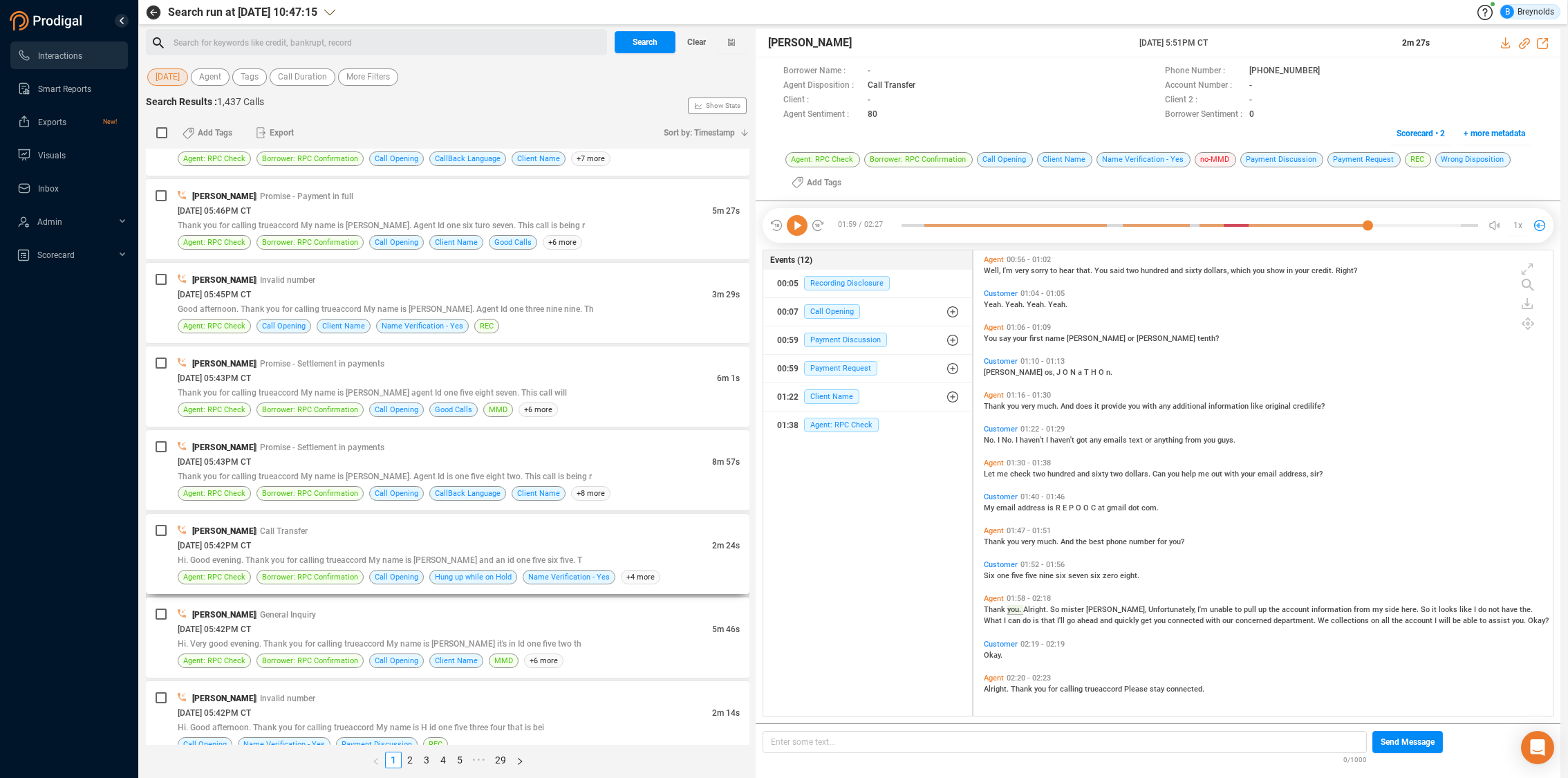
click at [335, 546] on div "[DATE] 05:42PM CT" at bounding box center [445, 546] width 534 height 15
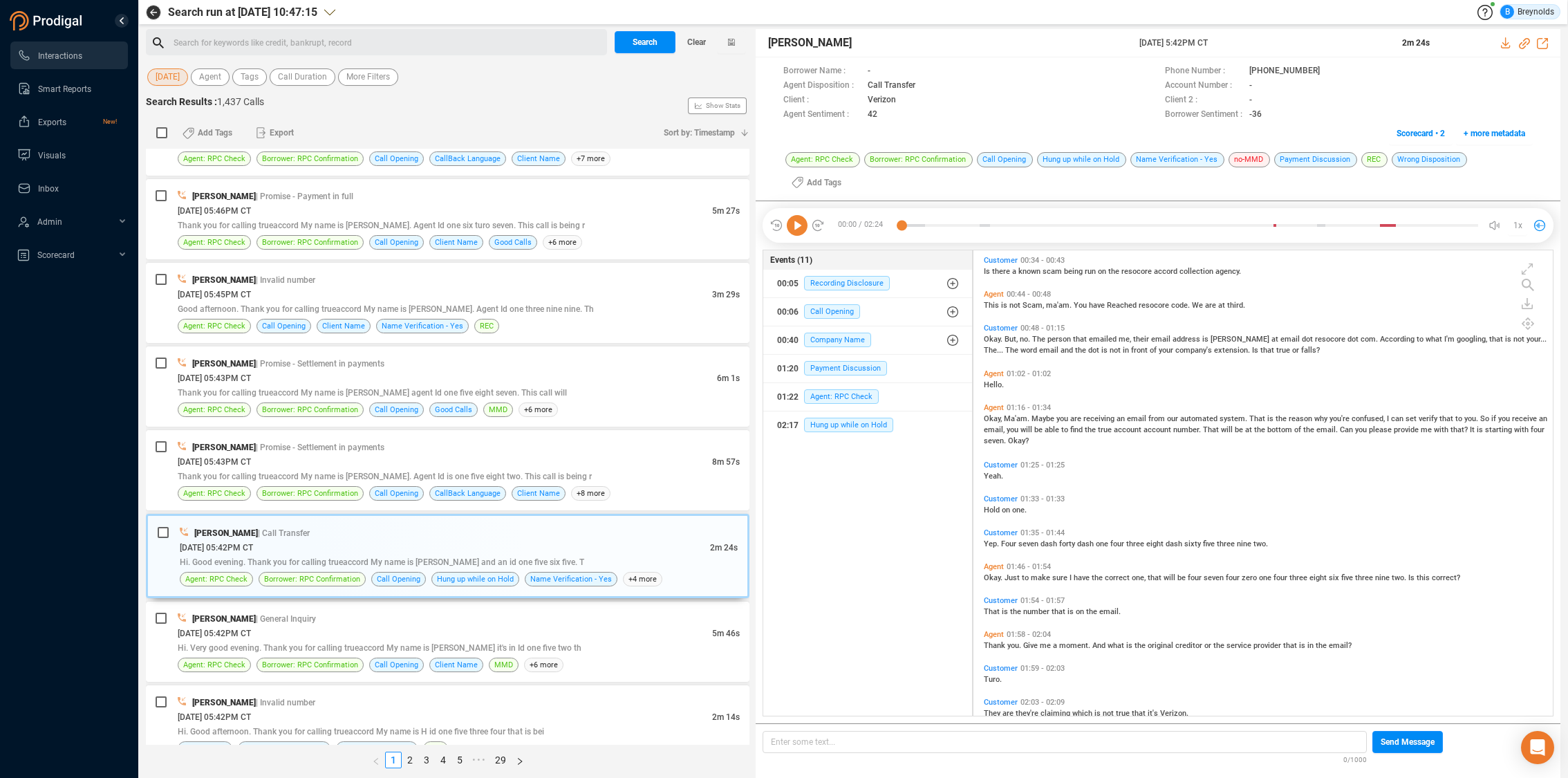
scroll to position [118, 0]
click at [1115, 741] on p "Enter some text... ﻿" at bounding box center [1064, 742] width 587 height 15
click at [1100, 745] on p "Enter some text... ﻿" at bounding box center [1064, 742] width 587 height 15
click at [808, 738] on span "4740143865392" at bounding box center [802, 742] width 63 height 9
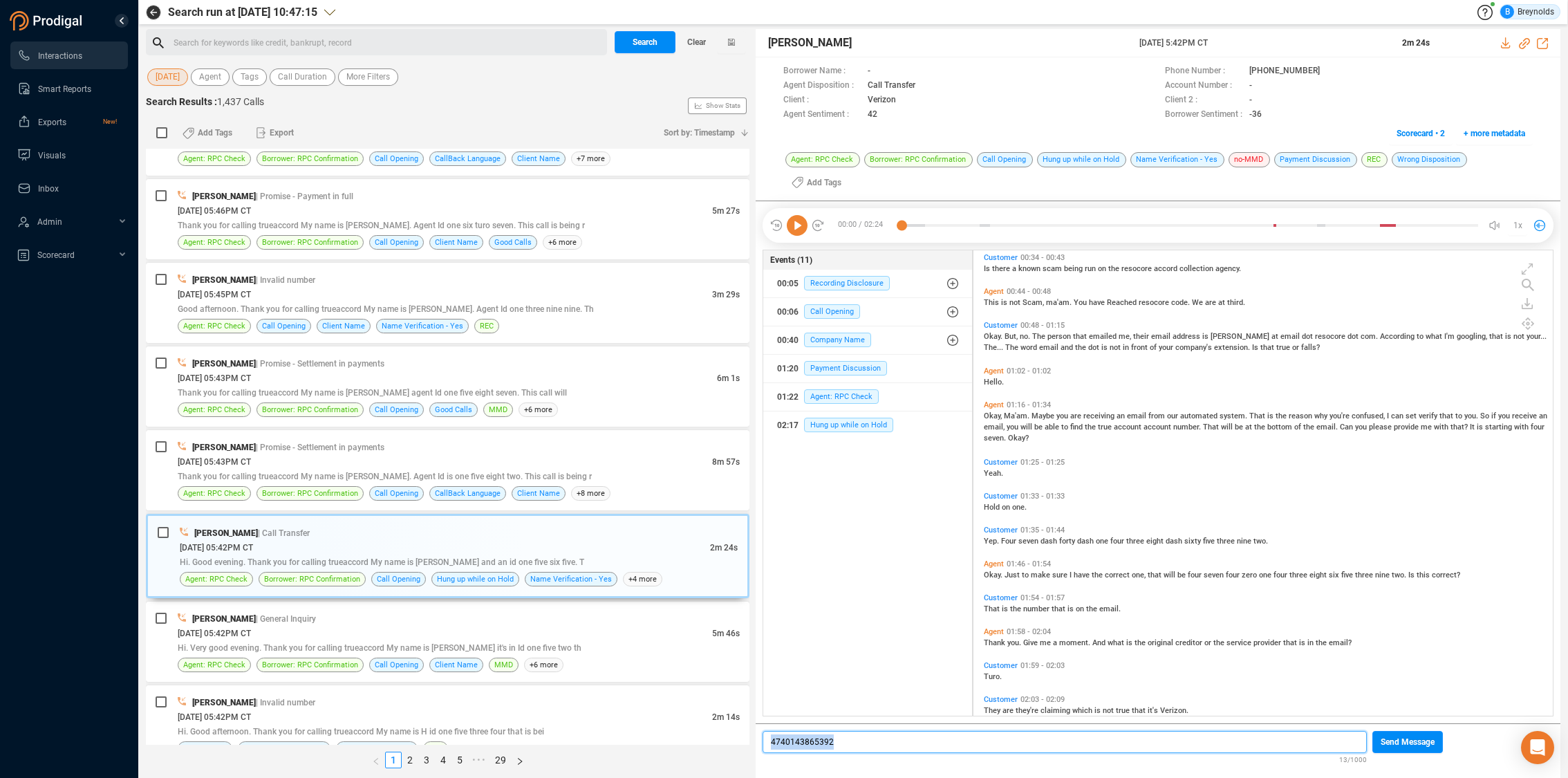
copy span "4740143865392"
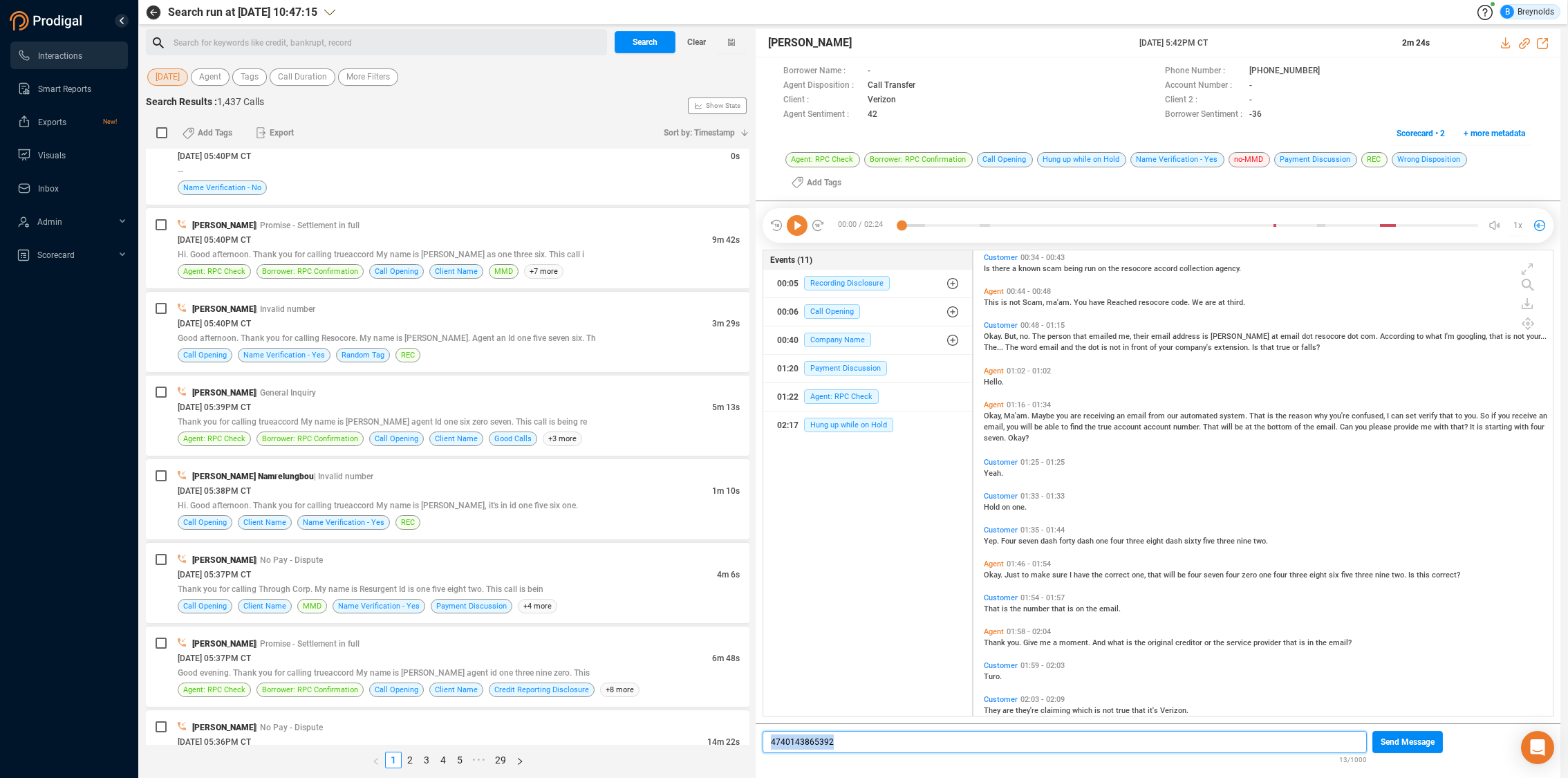
scroll to position [3172, 0]
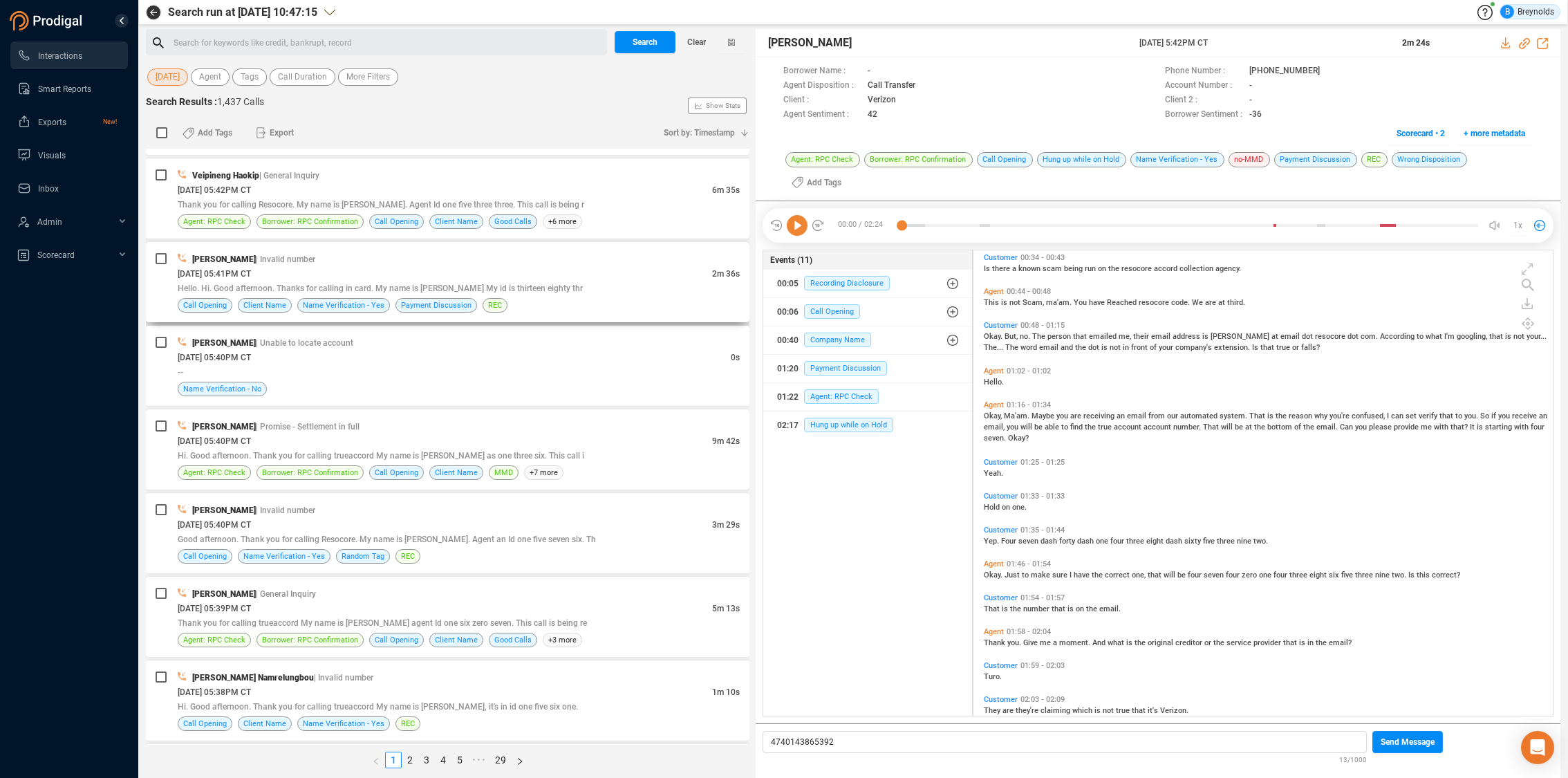
click at [279, 265] on div "[PERSON_NAME] | Invalid number" at bounding box center [458, 259] width 562 height 15
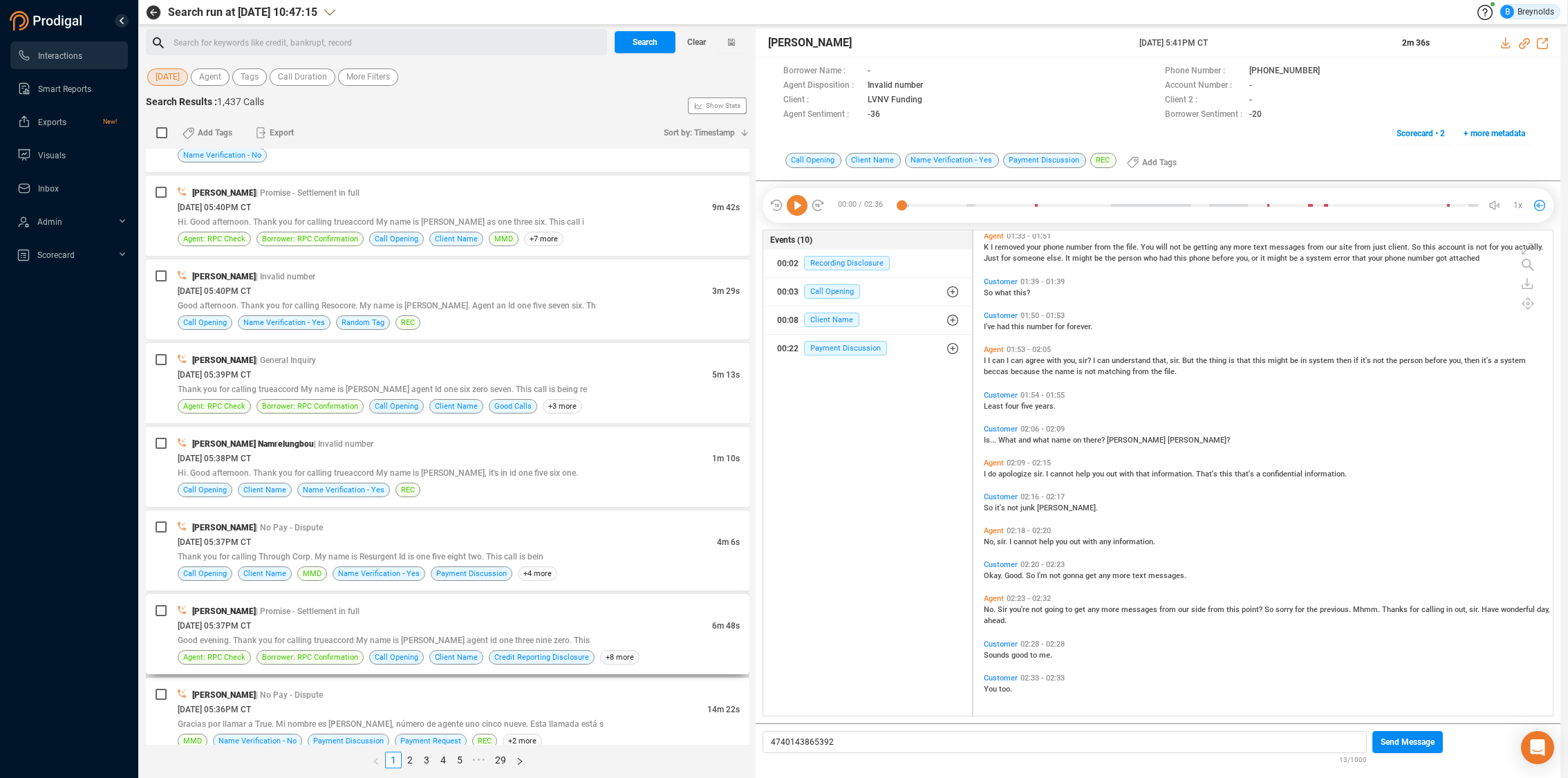
scroll to position [3407, 0]
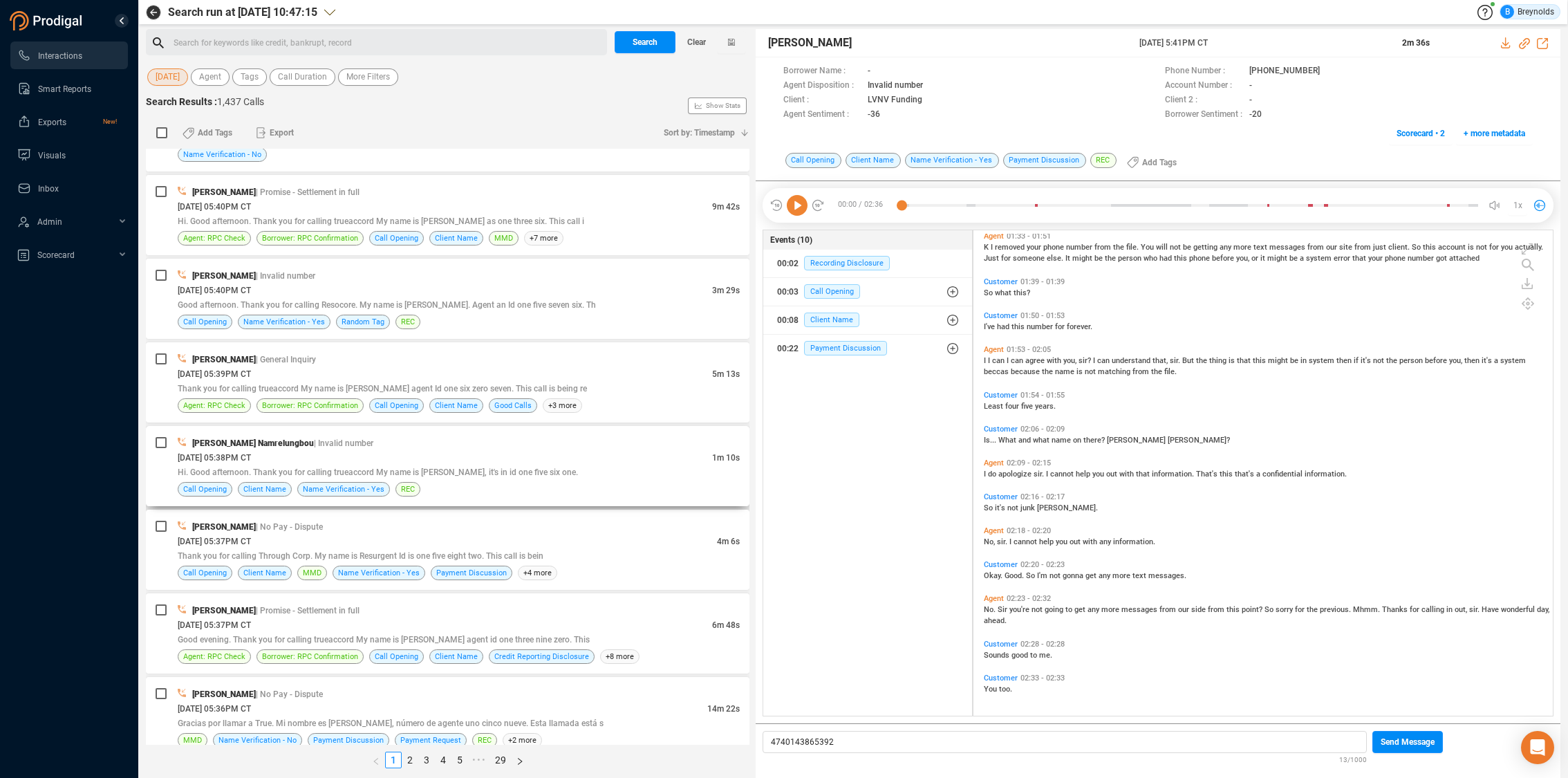
click at [525, 457] on div "[DATE] 05:38PM CT" at bounding box center [445, 458] width 534 height 15
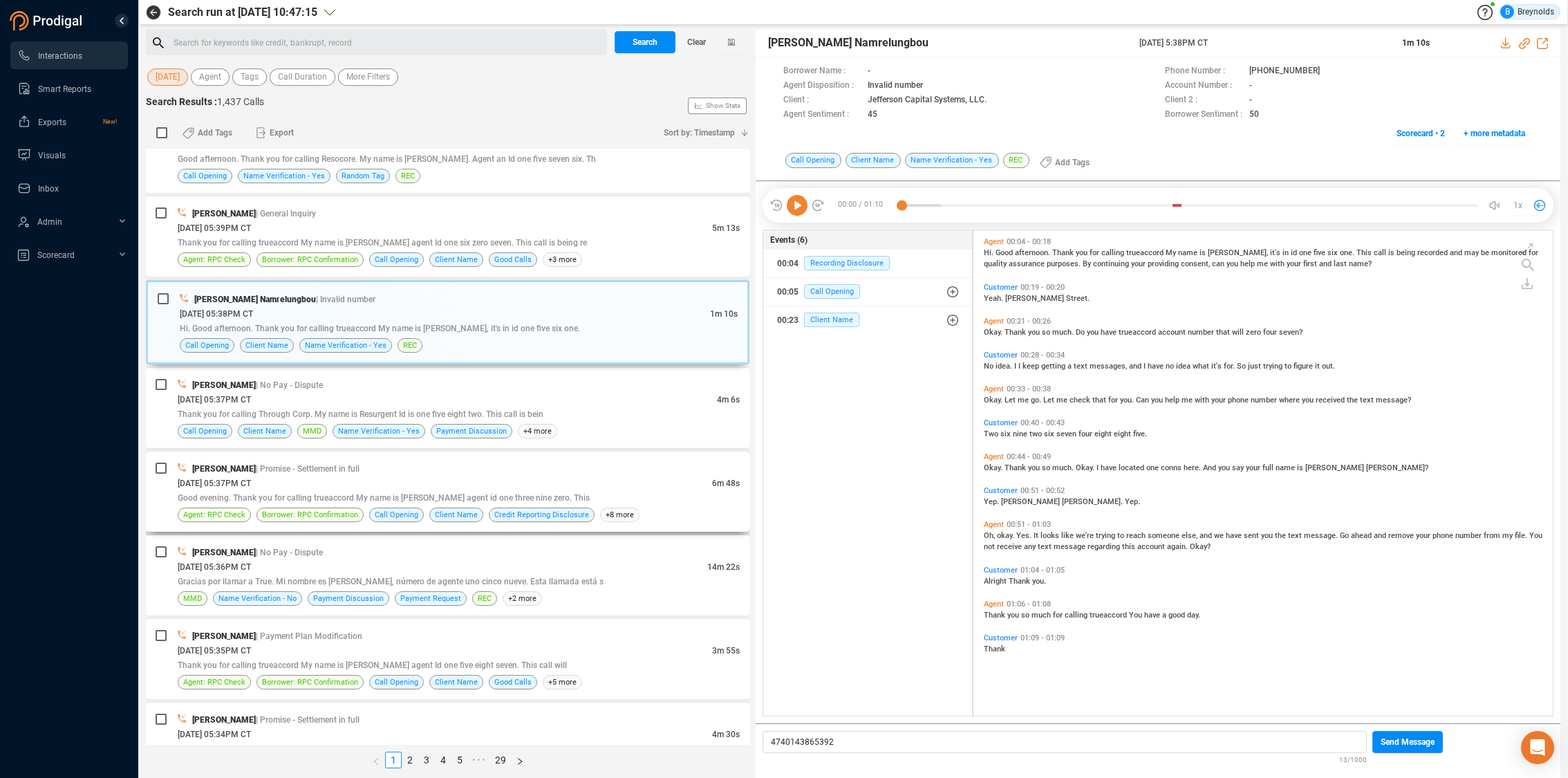
scroll to position [3551, 0]
click at [357, 78] on span "More Filters" at bounding box center [368, 77] width 44 height 18
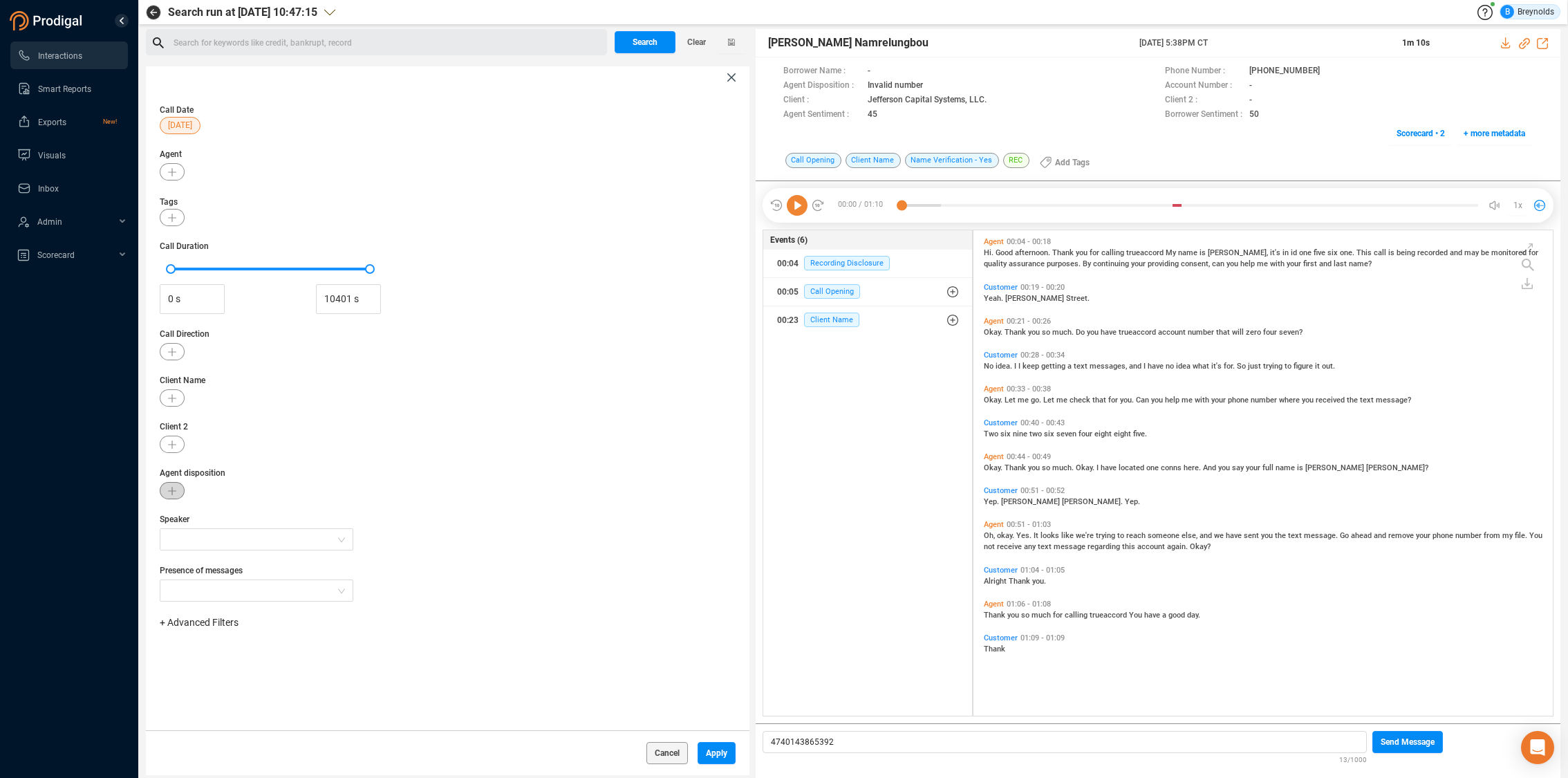
click at [177, 489] on button "button" at bounding box center [171, 490] width 25 height 18
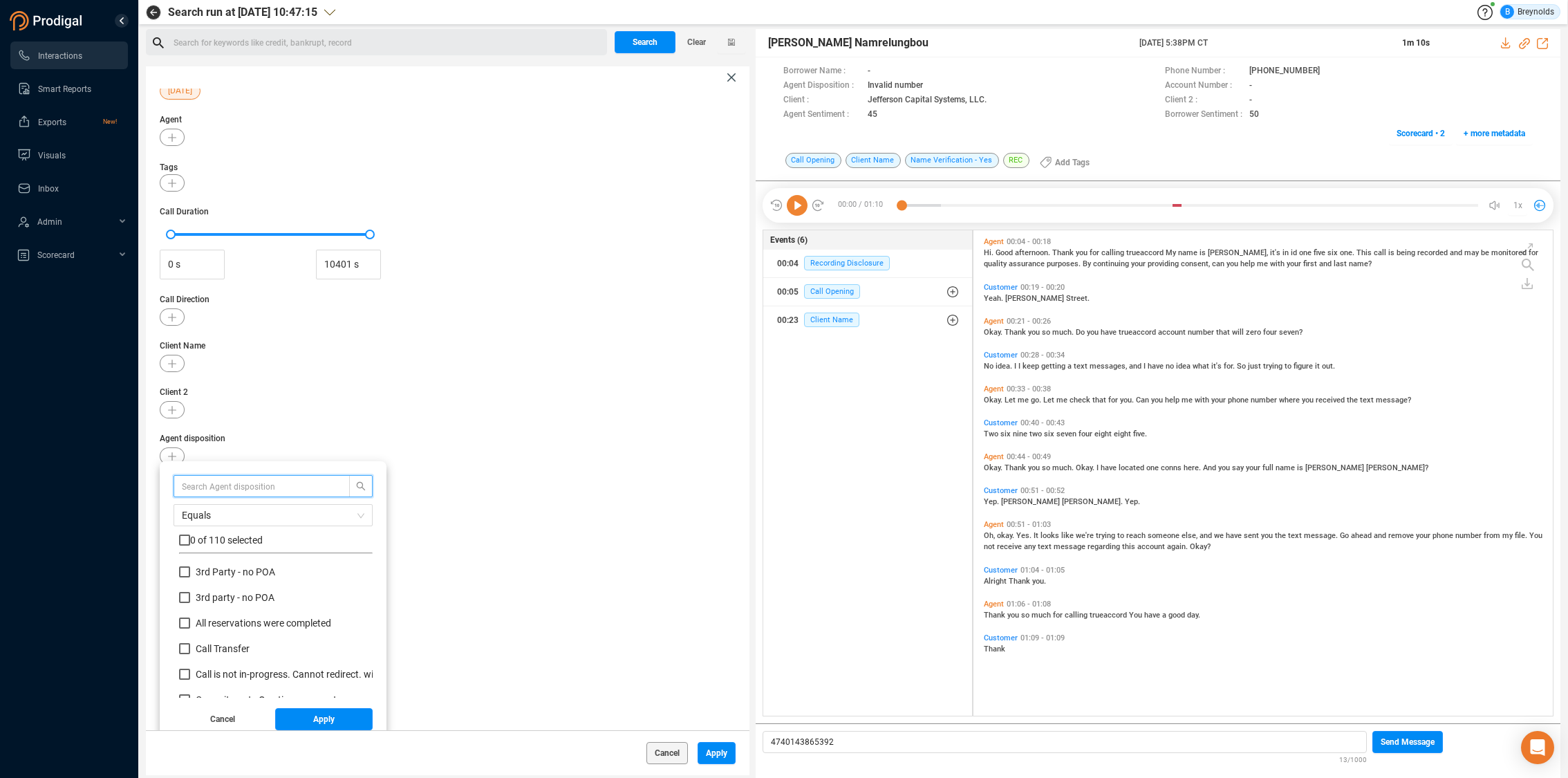
scroll to position [130, 186]
type input "[PERSON_NAME]"
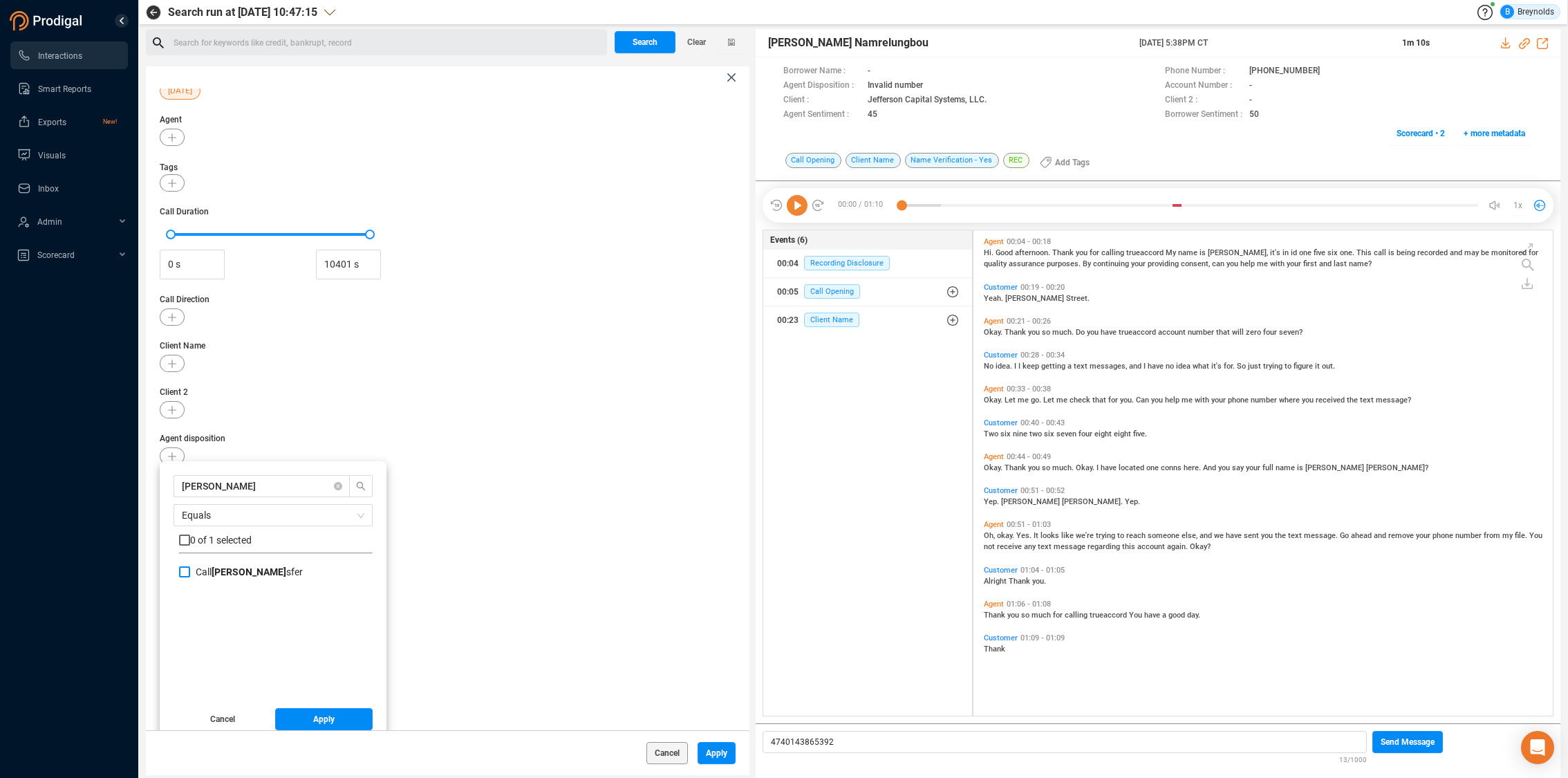
click at [182, 571] on input "Call [PERSON_NAME] sfer" at bounding box center [184, 571] width 11 height 11
checkbox input "true"
click at [298, 713] on button "Apply" at bounding box center [324, 719] width 98 height 22
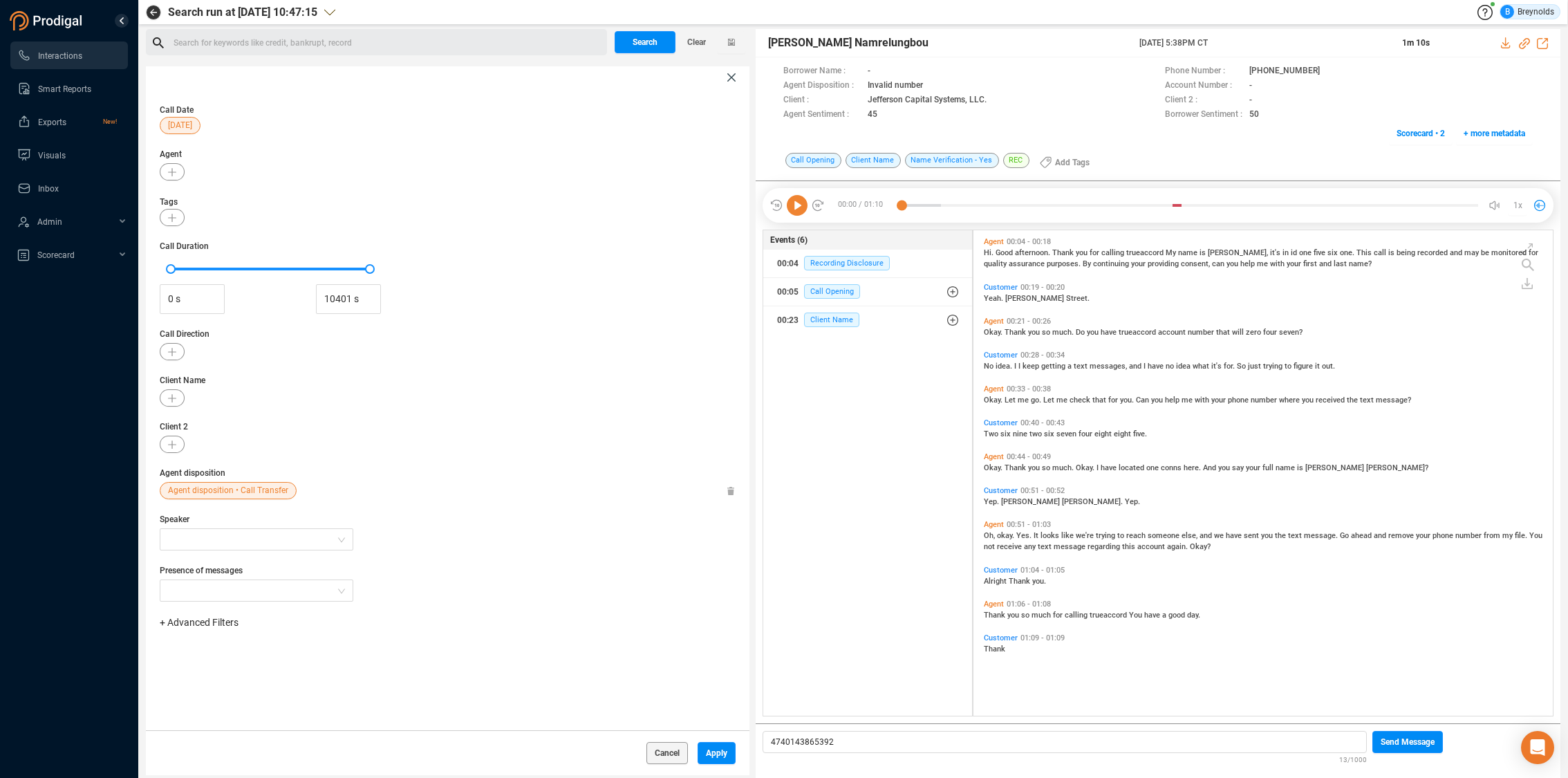
scroll to position [0, 0]
click at [711, 757] on span "Apply" at bounding box center [716, 753] width 21 height 22
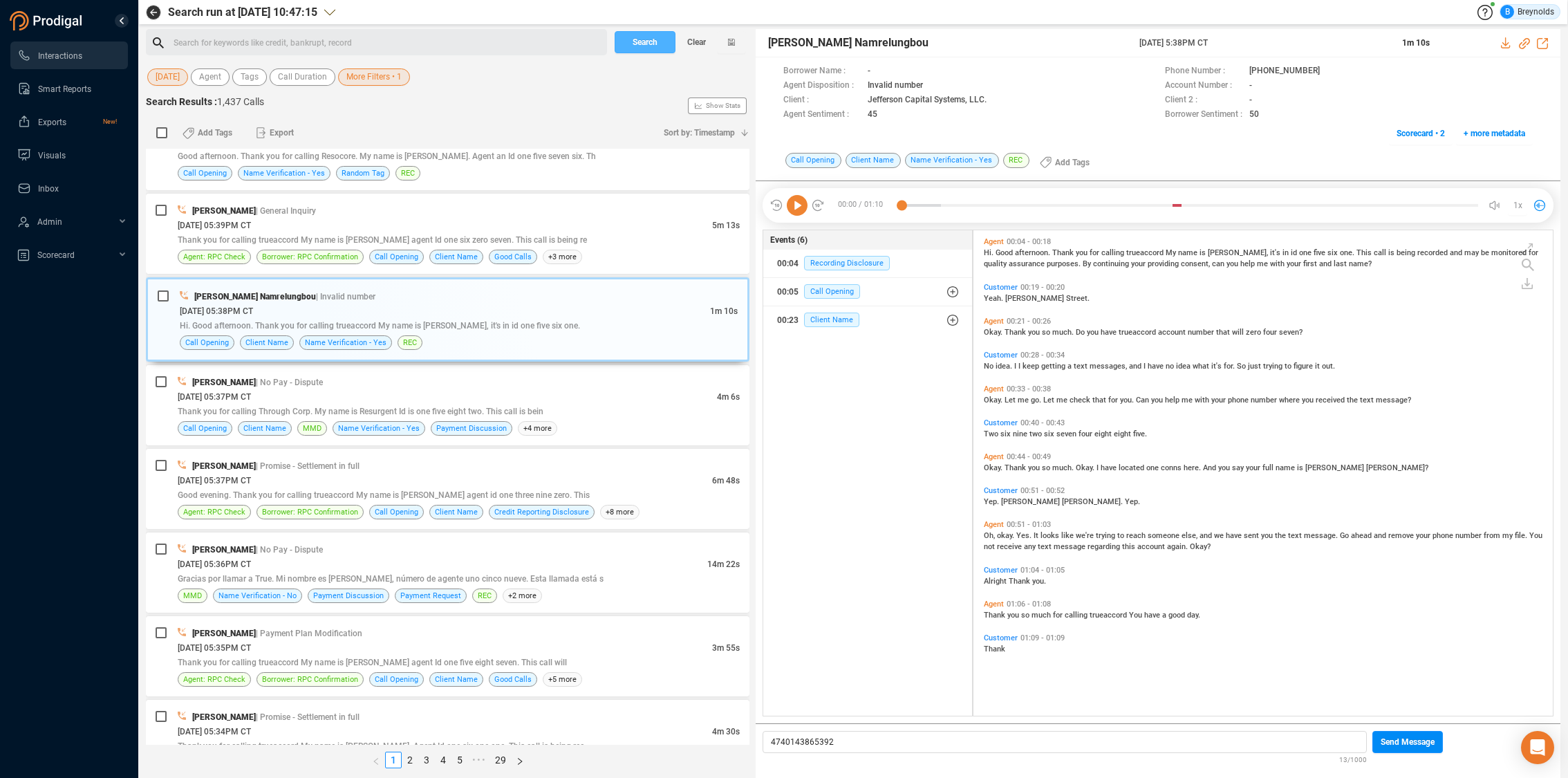
click at [633, 40] on span "Search" at bounding box center [645, 43] width 25 height 22
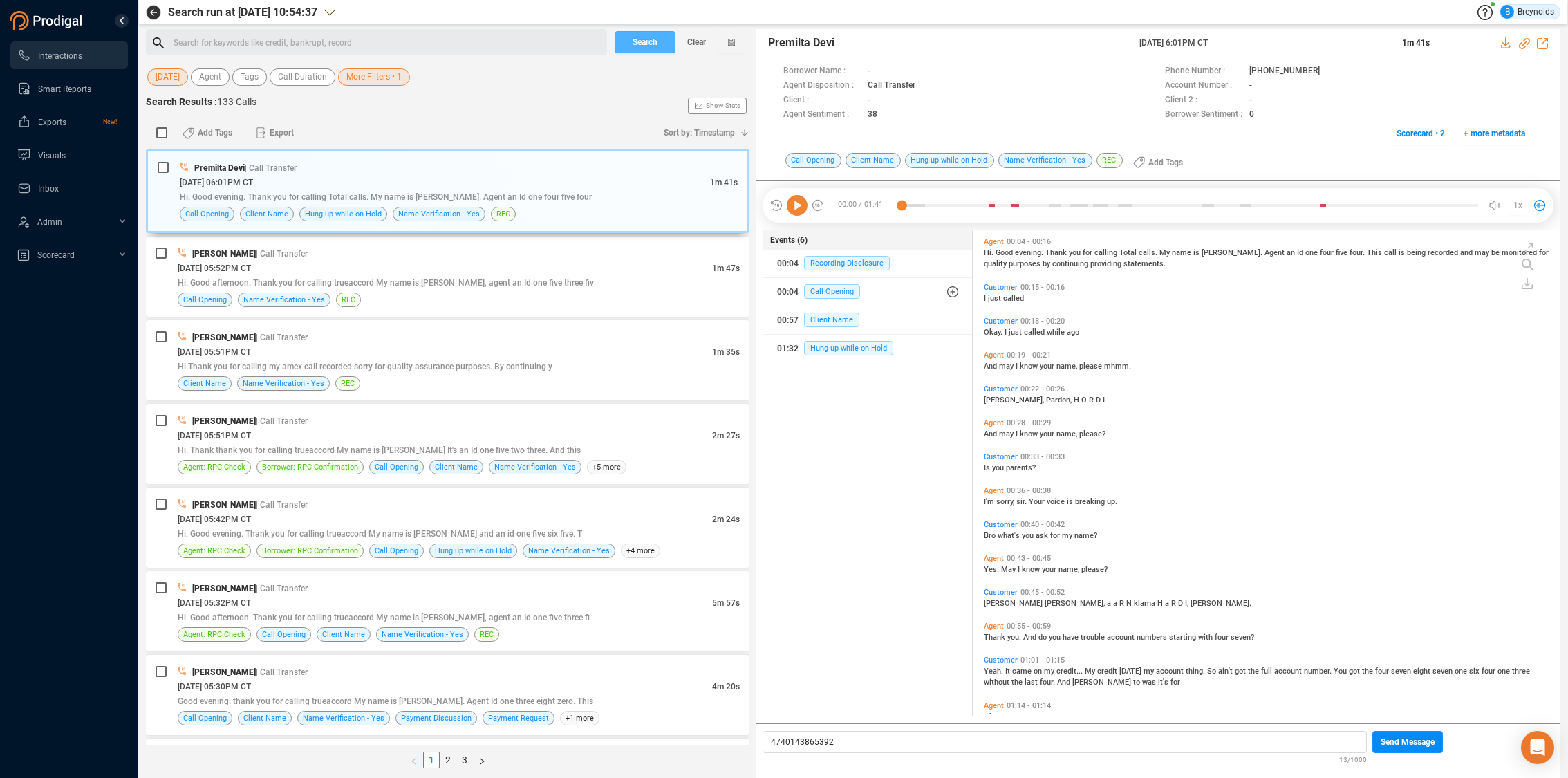
scroll to position [482, 571]
click at [383, 505] on div "[PERSON_NAME] | Call Transfer" at bounding box center [458, 505] width 562 height 15
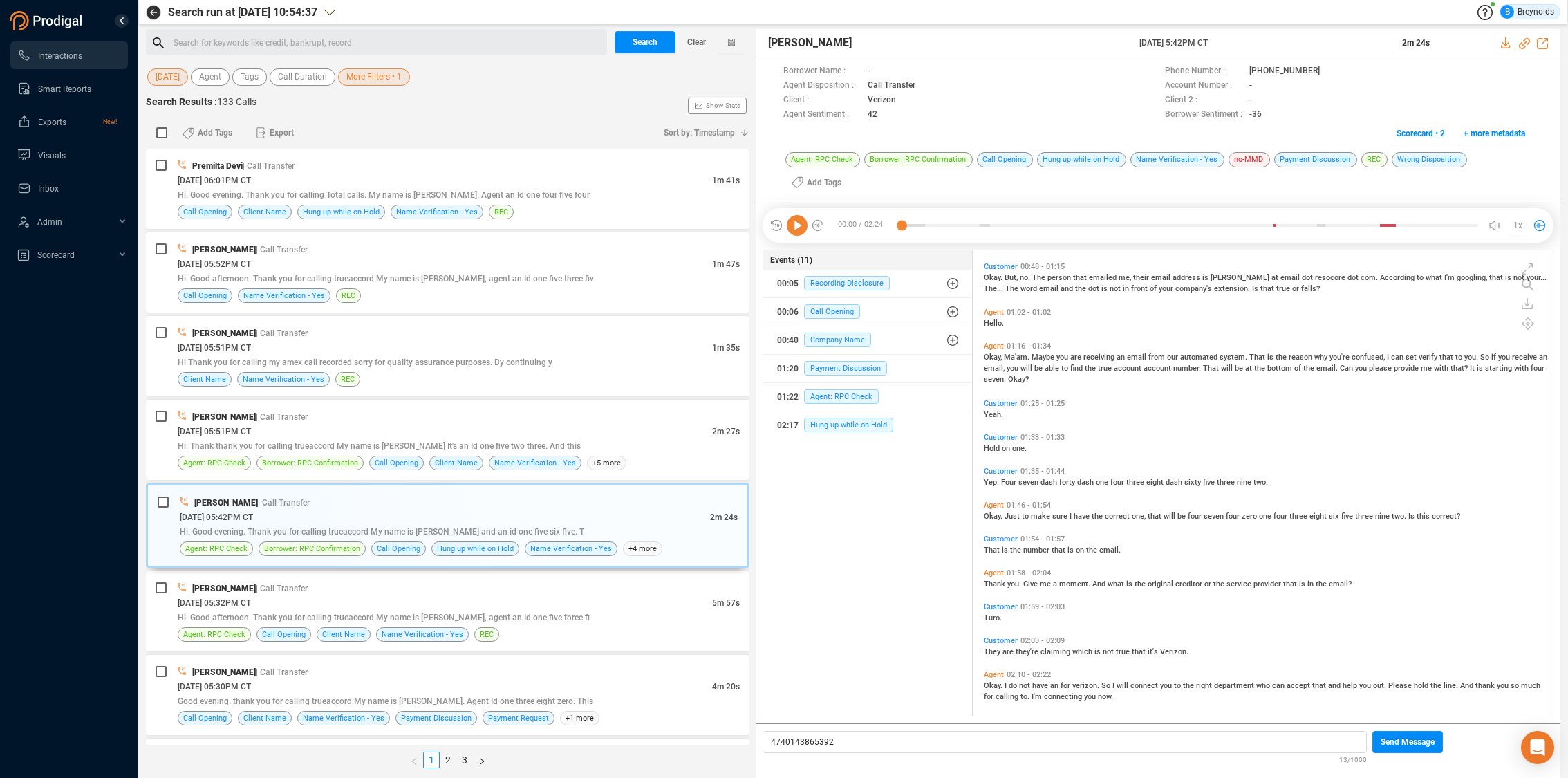
scroll to position [182, 0]
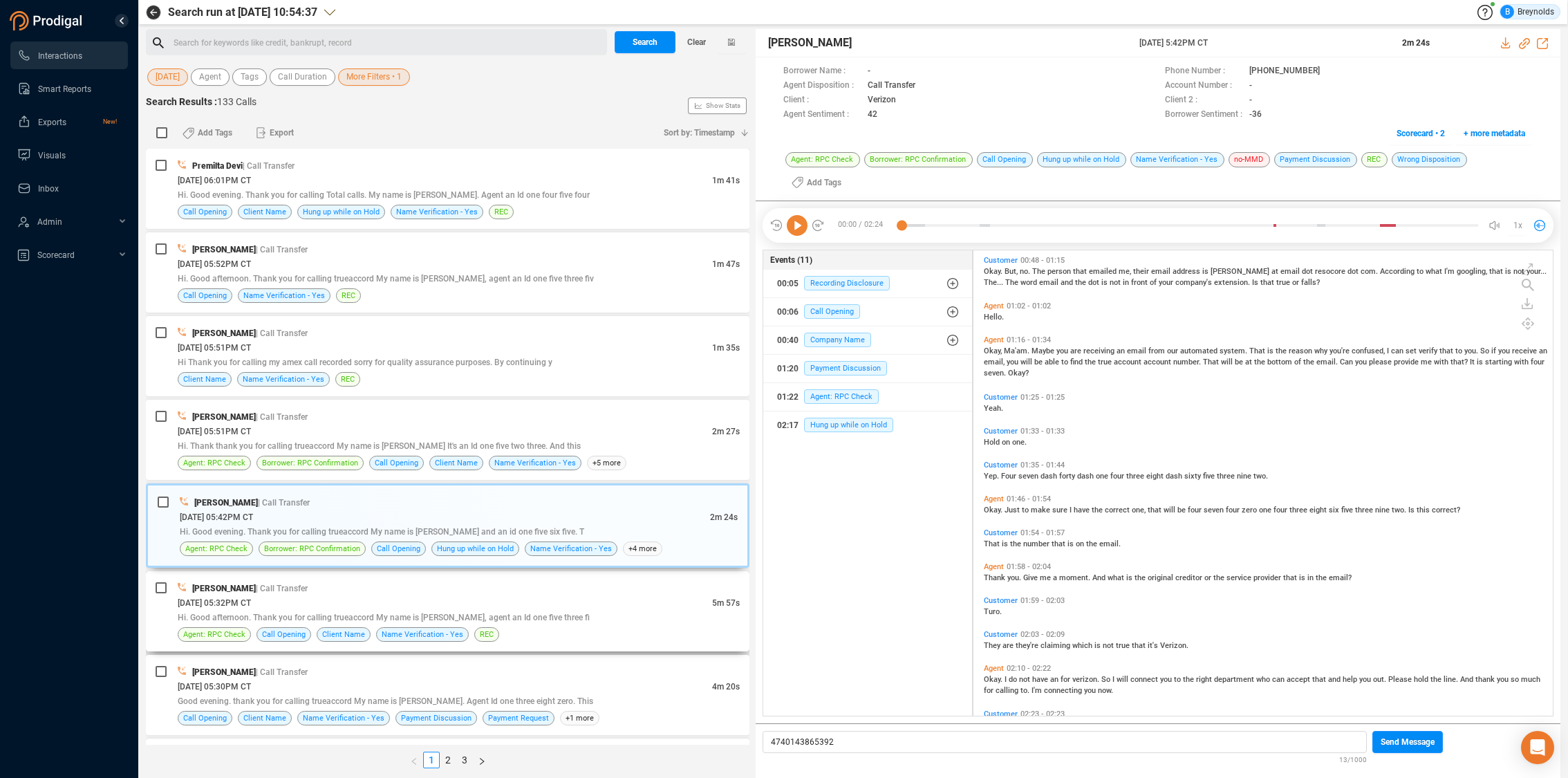
click at [251, 601] on span "[DATE] 05:32PM CT" at bounding box center [214, 603] width 73 height 9
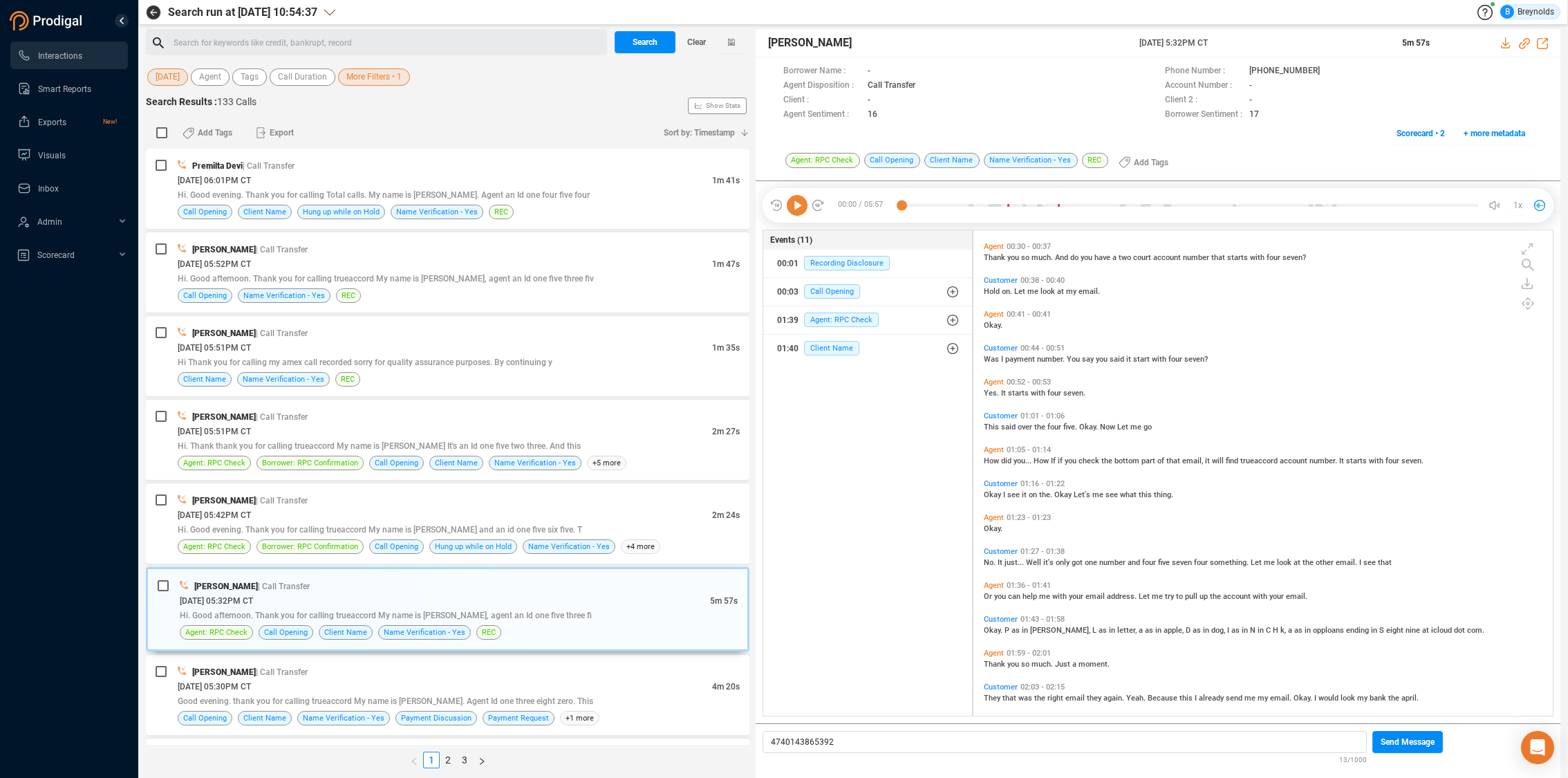
scroll to position [0, 0]
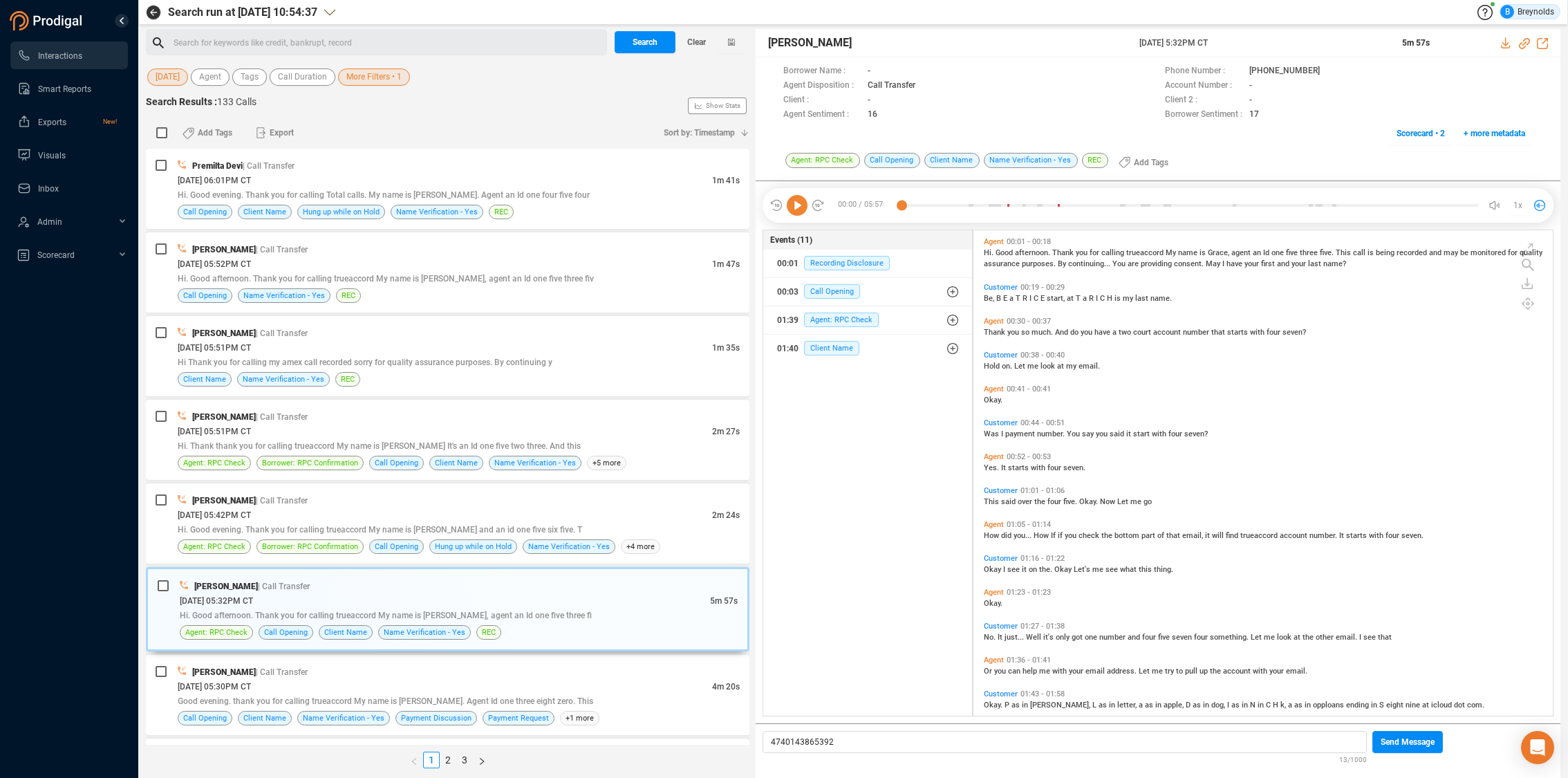
click at [802, 203] on icon at bounding box center [797, 205] width 20 height 20
click at [1325, 68] on icon at bounding box center [1331, 72] width 11 height 11
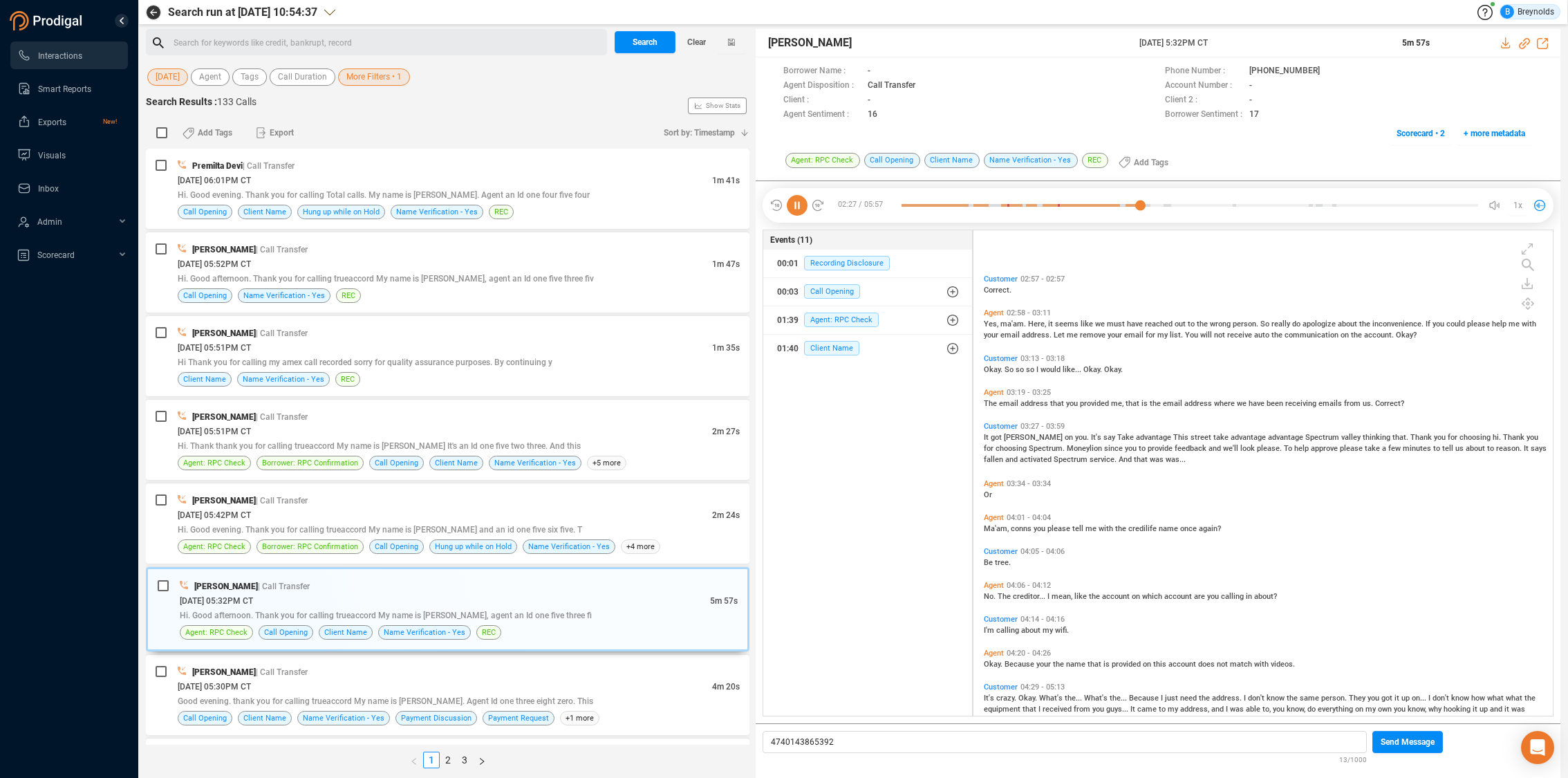
scroll to position [912, 0]
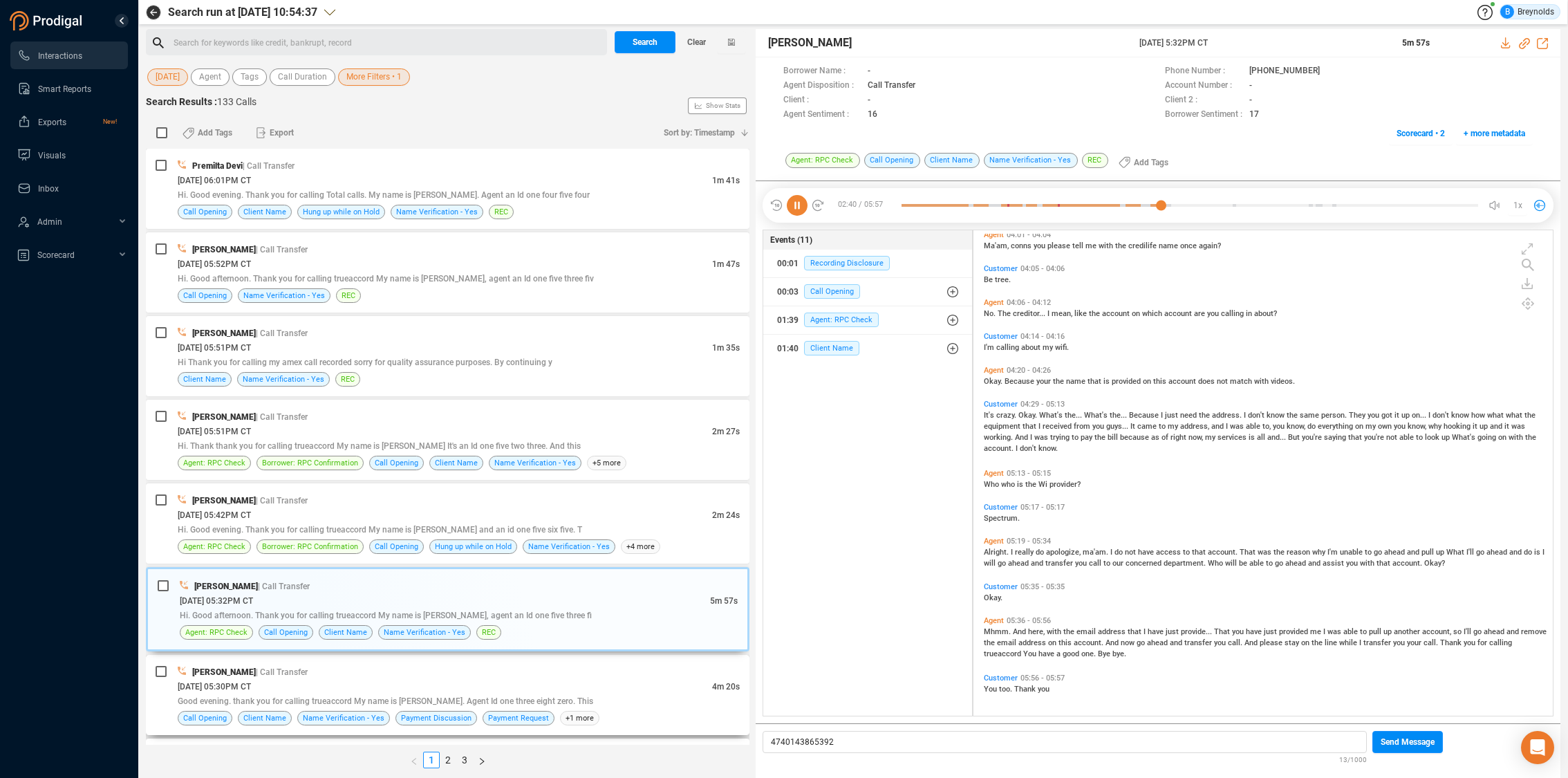
click at [297, 677] on div "Romeo Sou | Call Transfer" at bounding box center [458, 671] width 562 height 15
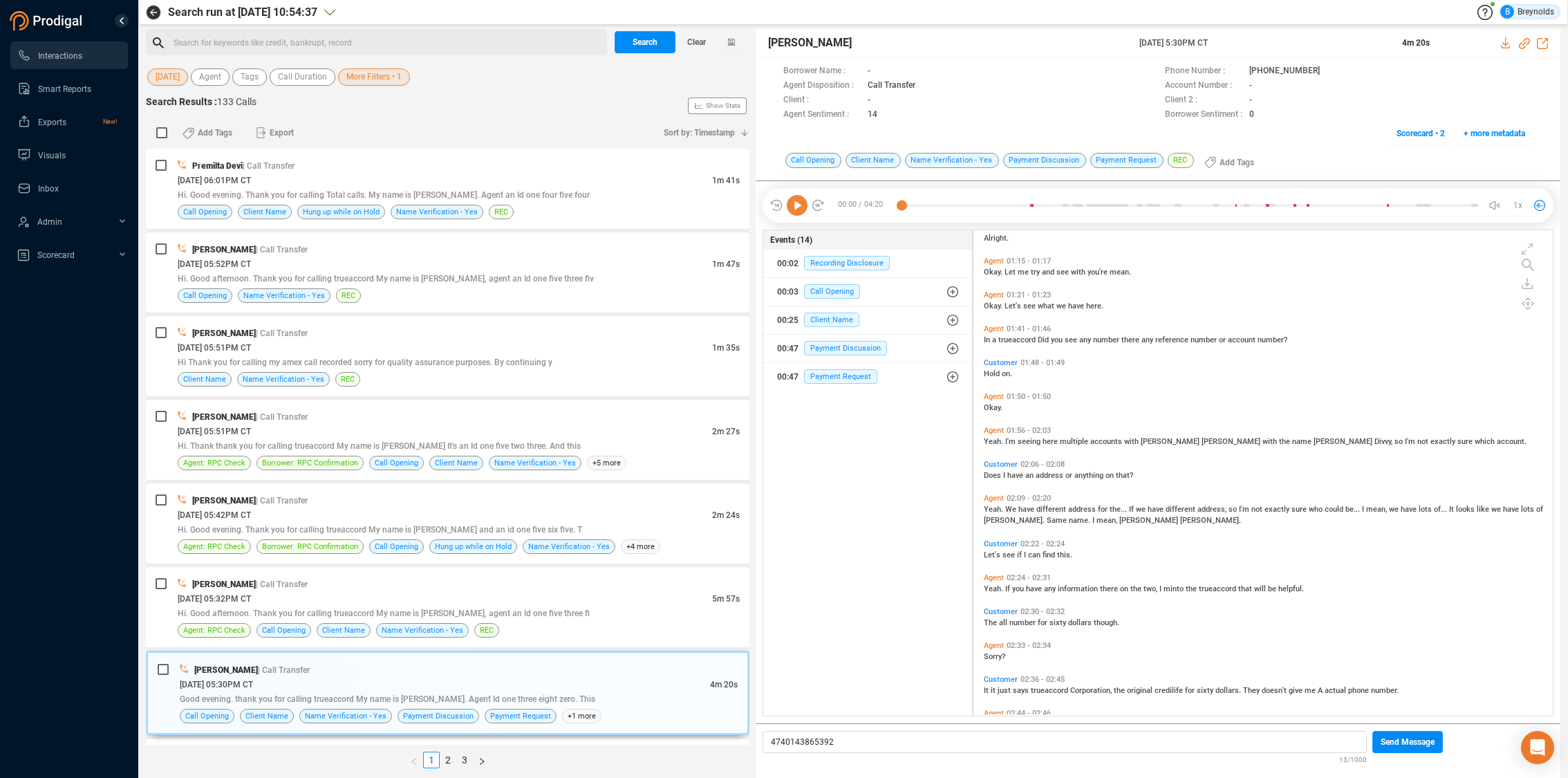
scroll to position [443, 0]
